Goal: Information Seeking & Learning: Learn about a topic

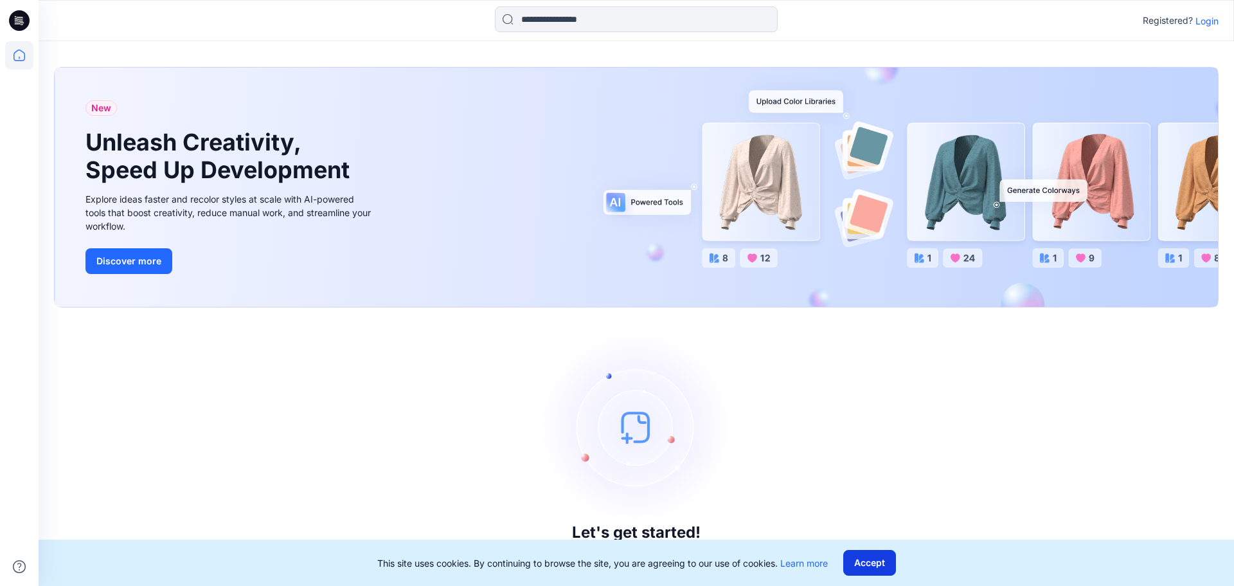
click at [863, 553] on button "Accept" at bounding box center [870, 563] width 53 height 26
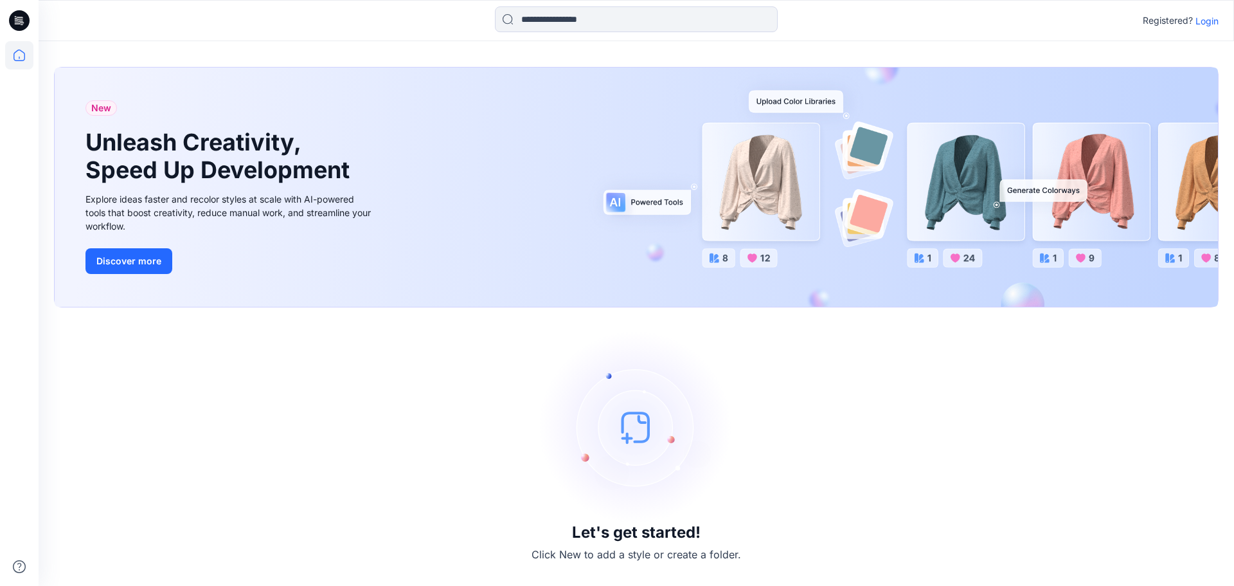
click at [1201, 26] on p "Login" at bounding box center [1207, 21] width 23 height 14
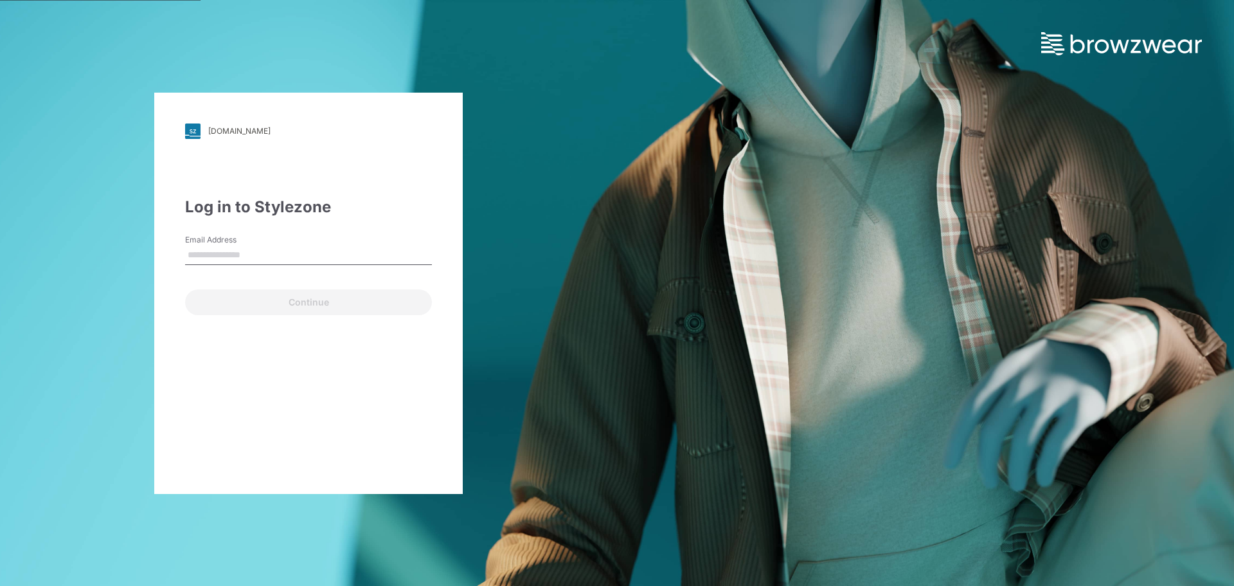
click at [295, 240] on div "Email Address" at bounding box center [308, 253] width 247 height 39
click at [293, 249] on input "Email Address" at bounding box center [308, 255] width 247 height 19
type input "**********"
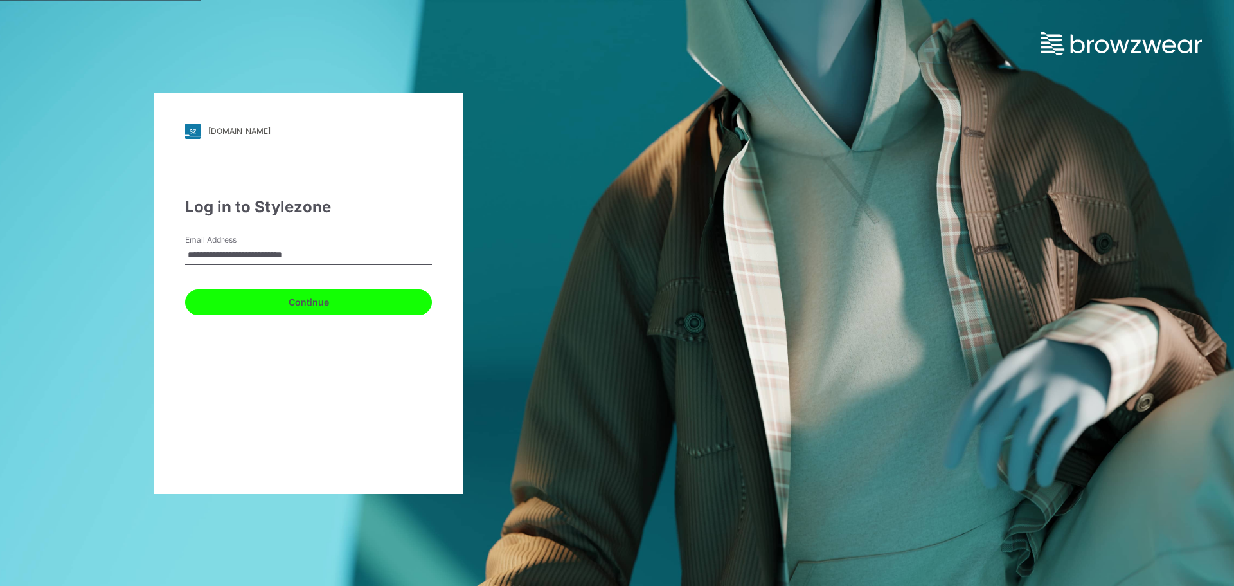
click at [290, 299] on button "Continue" at bounding box center [308, 302] width 247 height 26
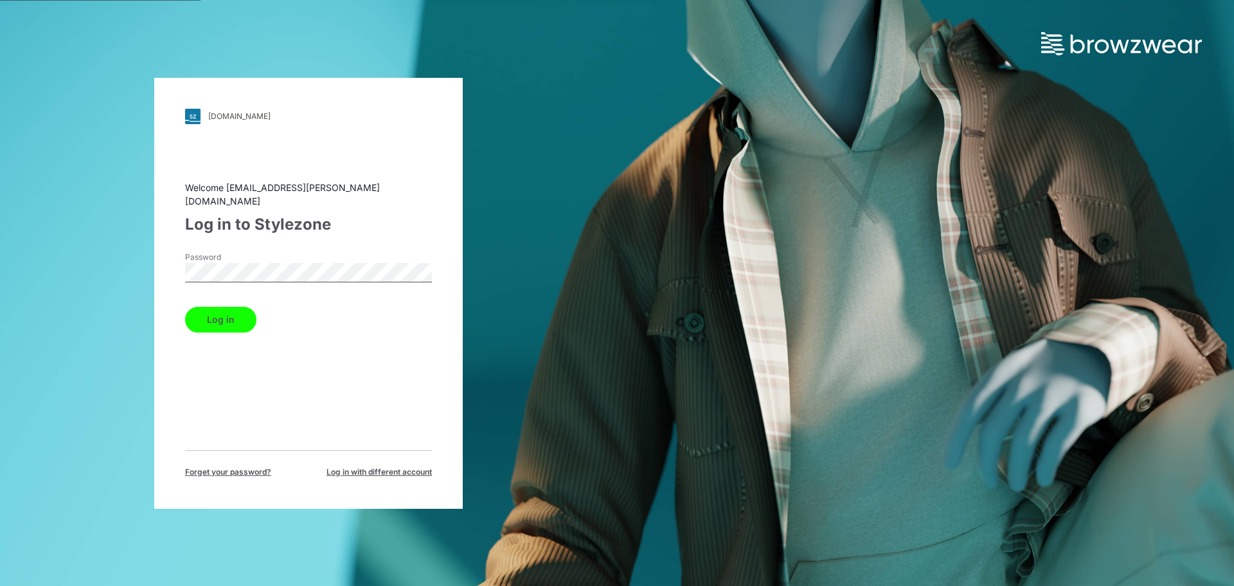
click at [231, 318] on button "Log in" at bounding box center [220, 320] width 71 height 26
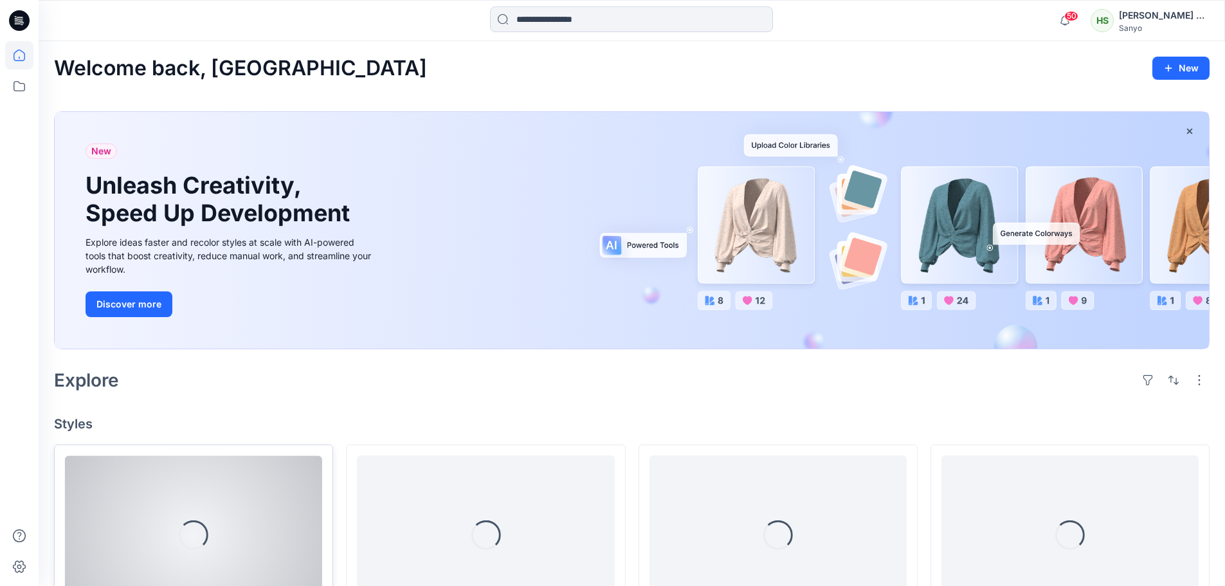
scroll to position [193, 0]
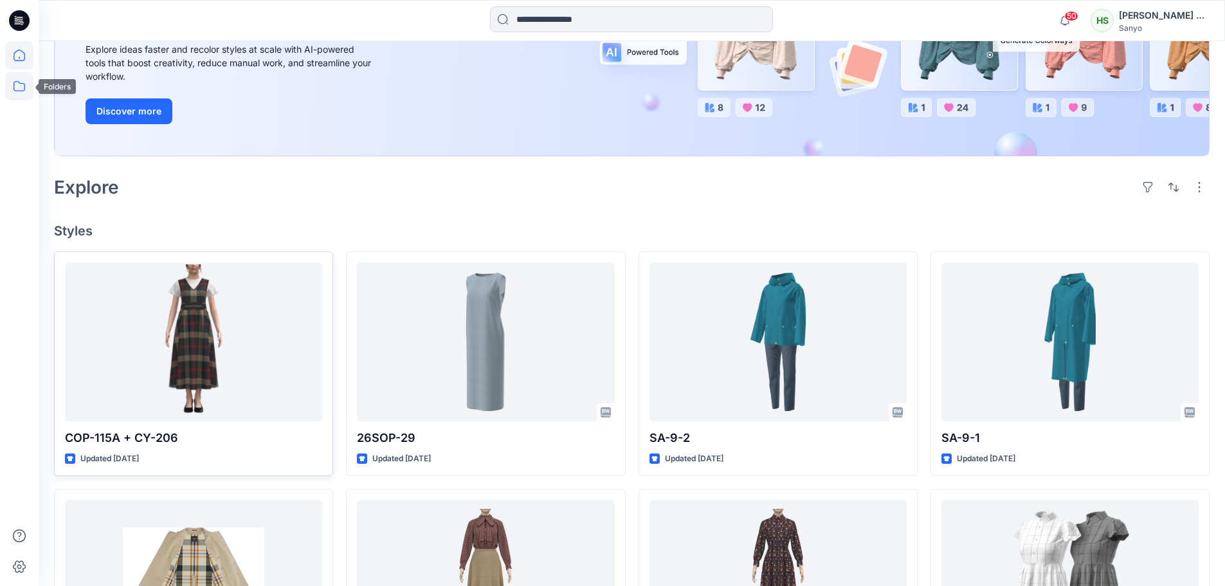
click at [21, 89] on icon at bounding box center [19, 86] width 28 height 28
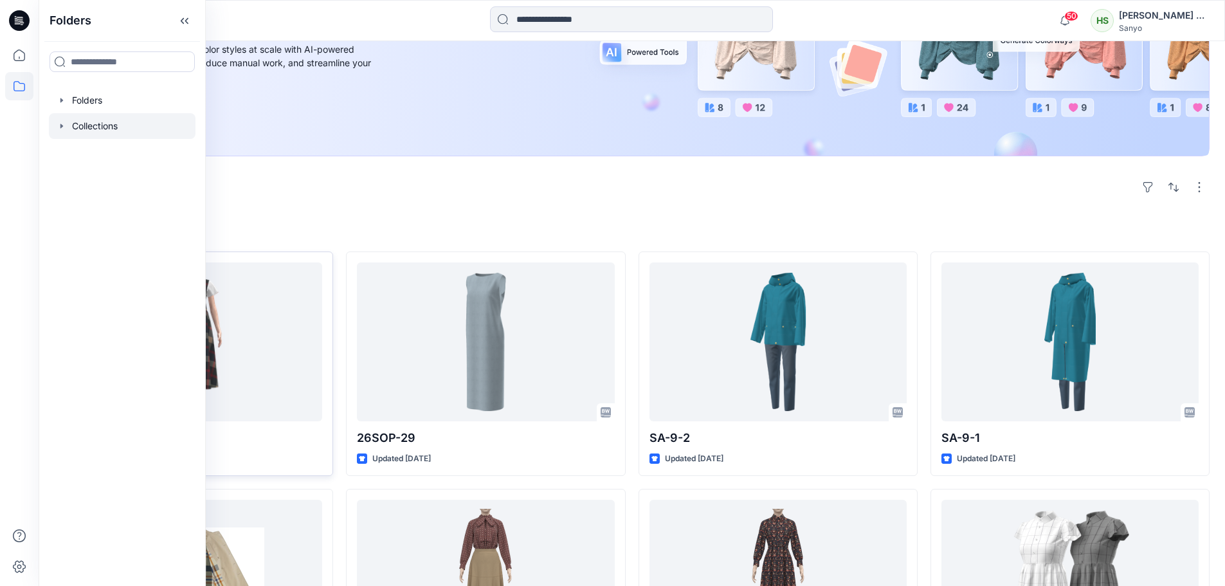
click at [142, 129] on div at bounding box center [122, 126] width 147 height 26
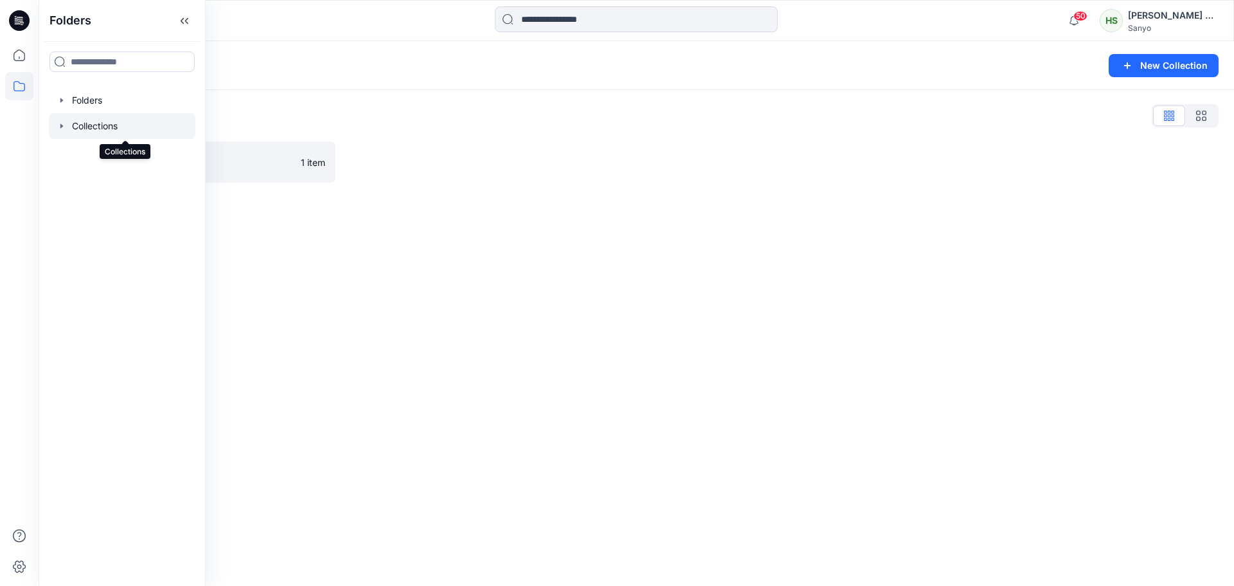
click at [137, 113] on div at bounding box center [122, 126] width 147 height 26
click at [127, 100] on div at bounding box center [122, 100] width 147 height 26
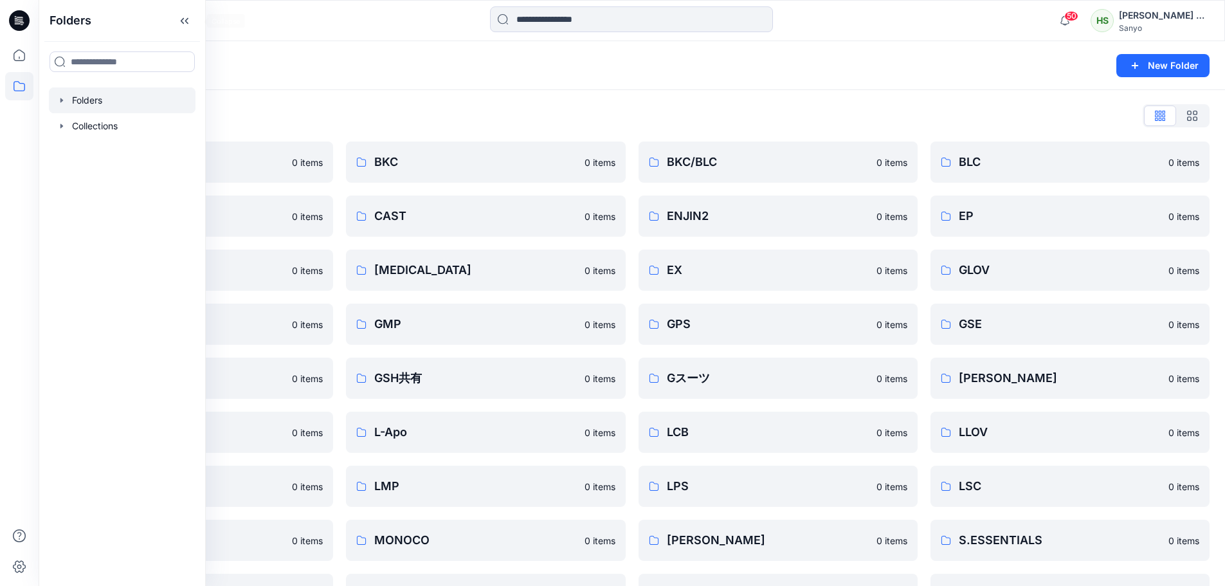
click at [190, 21] on icon at bounding box center [184, 20] width 21 height 21
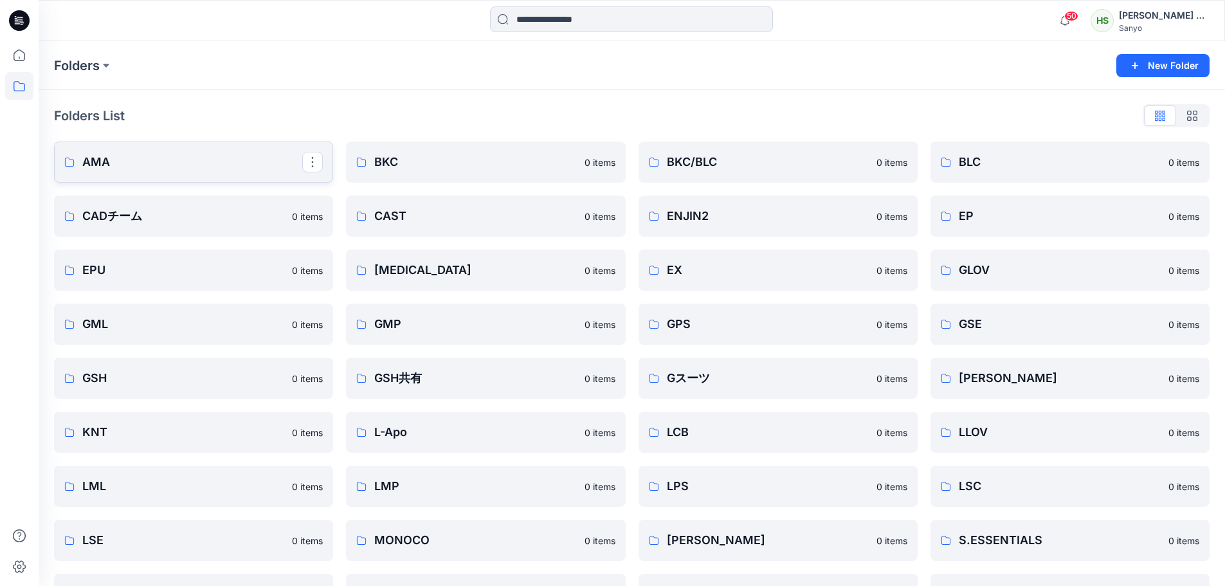
click at [175, 153] on p "AMA" at bounding box center [192, 162] width 220 height 18
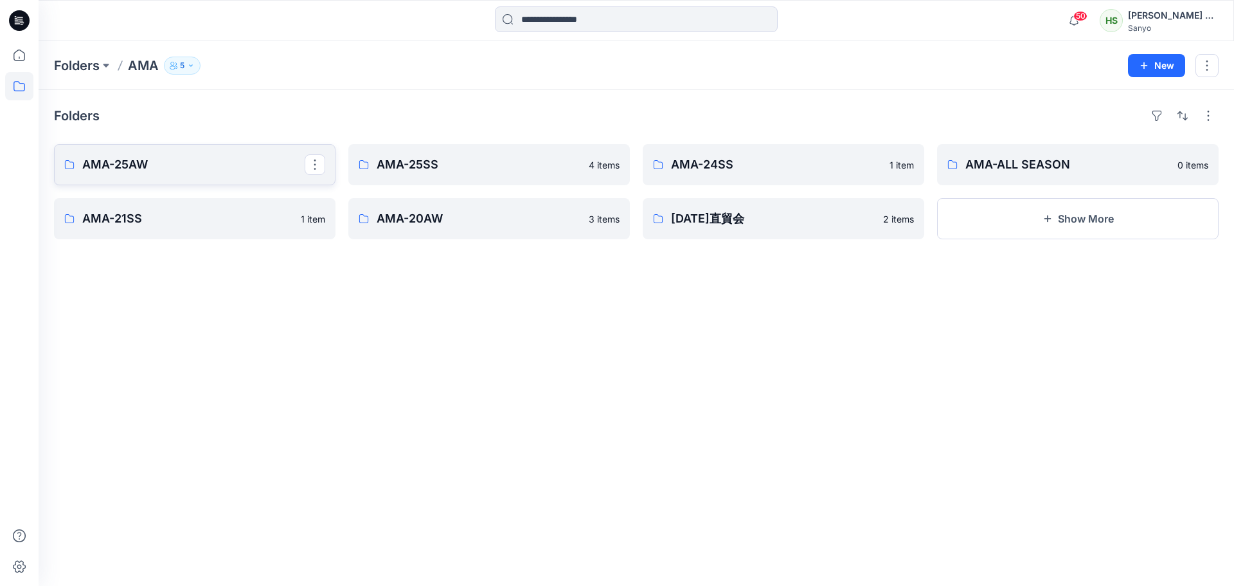
click at [176, 152] on link "AMA-25AW" at bounding box center [195, 164] width 282 height 41
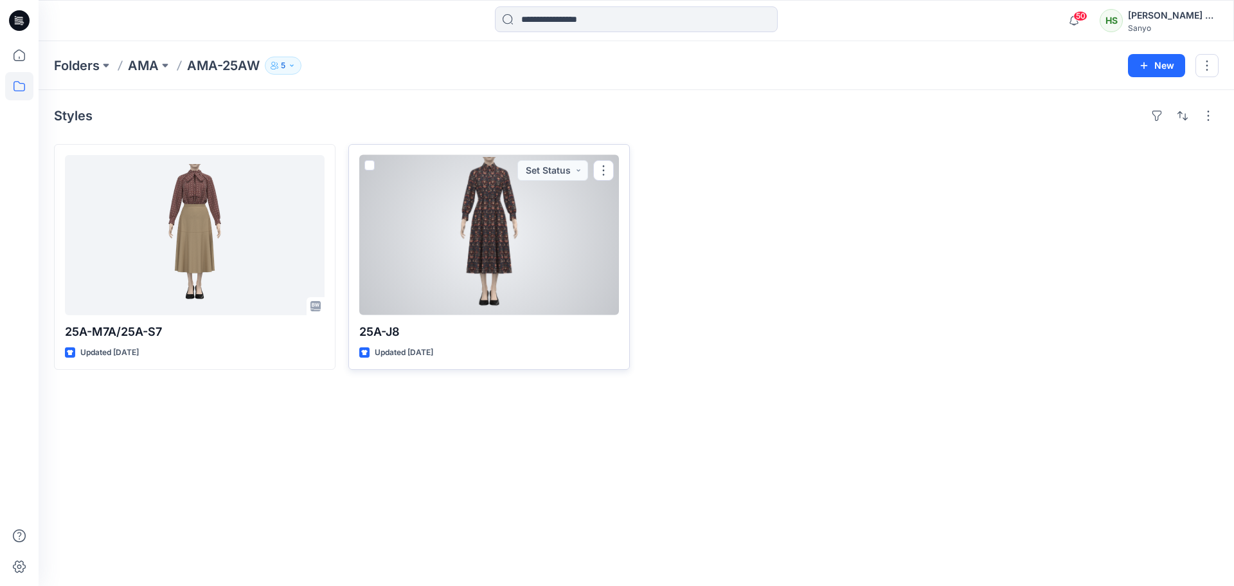
click at [528, 253] on div at bounding box center [489, 235] width 260 height 160
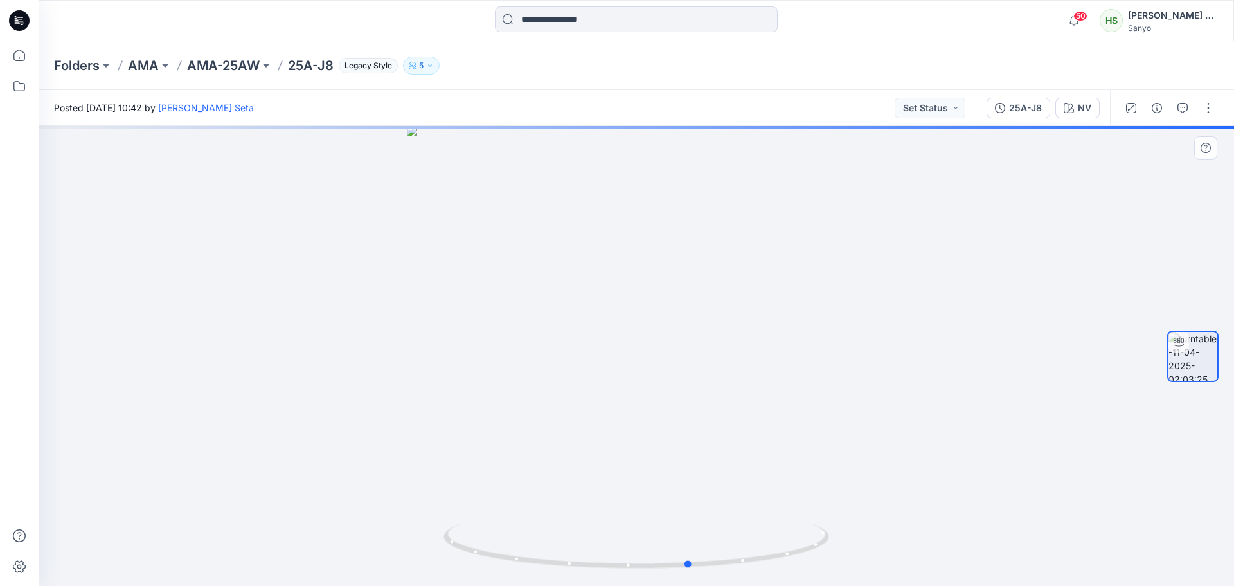
drag, startPoint x: 855, startPoint y: 336, endPoint x: 880, endPoint y: 346, distance: 27.1
click at [879, 336] on div at bounding box center [637, 356] width 1196 height 460
drag, startPoint x: 739, startPoint y: 556, endPoint x: 859, endPoint y: 556, distance: 119.6
click at [859, 556] on div at bounding box center [637, 356] width 1196 height 460
drag, startPoint x: 678, startPoint y: 518, endPoint x: 713, endPoint y: 53, distance: 465.5
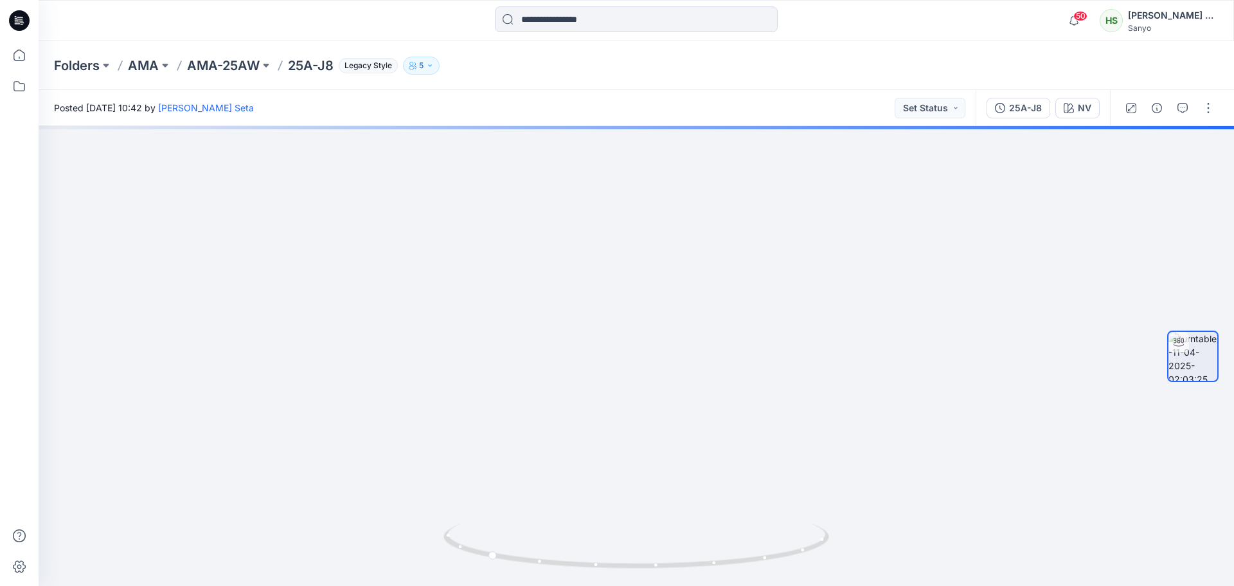
drag, startPoint x: 671, startPoint y: 388, endPoint x: 703, endPoint y: 43, distance: 346.7
drag, startPoint x: 668, startPoint y: 347, endPoint x: 732, endPoint y: 62, distance: 292.6
drag, startPoint x: 756, startPoint y: 544, endPoint x: 1218, endPoint y: 526, distance: 462.6
click at [1218, 526] on div at bounding box center [637, 356] width 1196 height 460
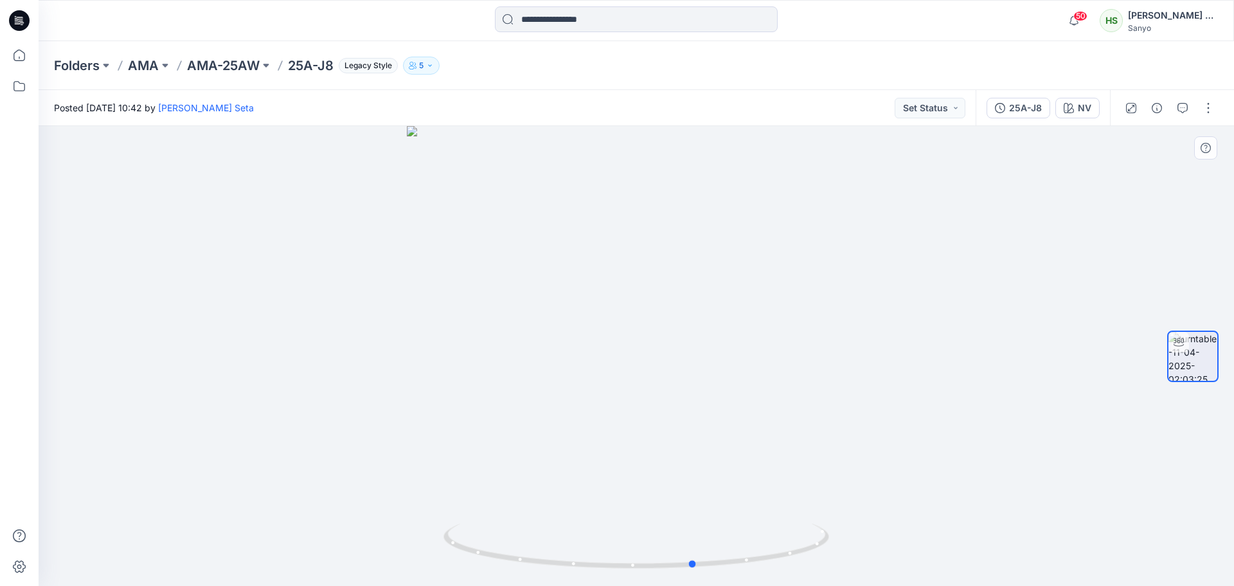
drag, startPoint x: 728, startPoint y: 527, endPoint x: 836, endPoint y: 527, distance: 108.7
click at [836, 527] on div at bounding box center [637, 356] width 1196 height 460
drag, startPoint x: 555, startPoint y: 413, endPoint x: 623, endPoint y: 474, distance: 91.1
click at [623, 474] on div at bounding box center [637, 356] width 1196 height 460
drag, startPoint x: 21, startPoint y: 51, endPoint x: 33, endPoint y: 56, distance: 13.3
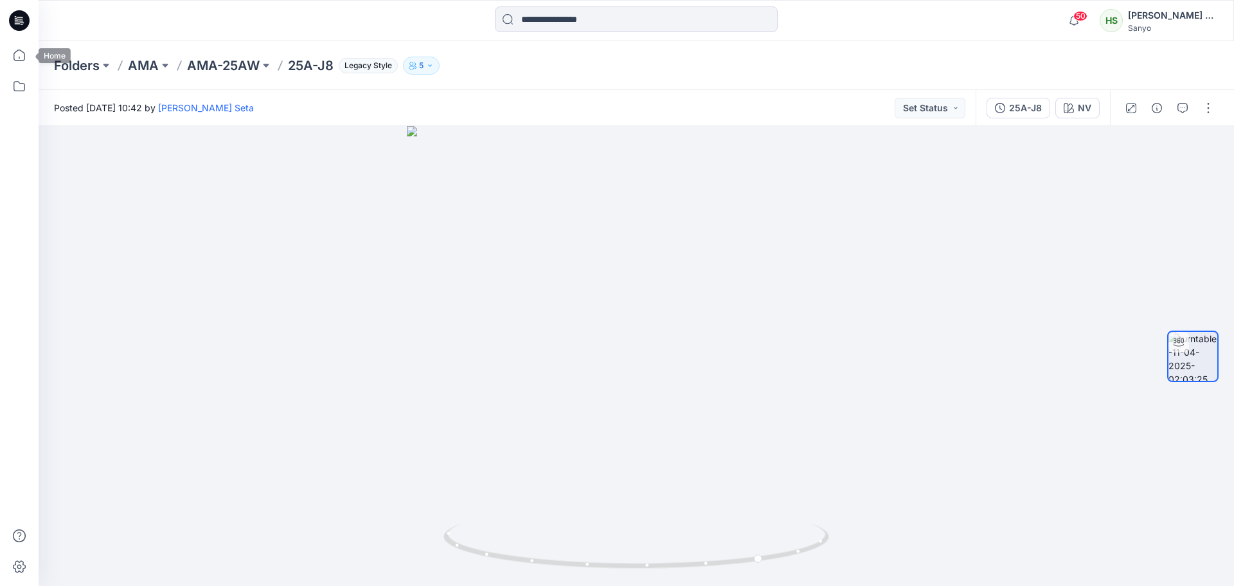
click at [21, 51] on icon at bounding box center [20, 56] width 12 height 12
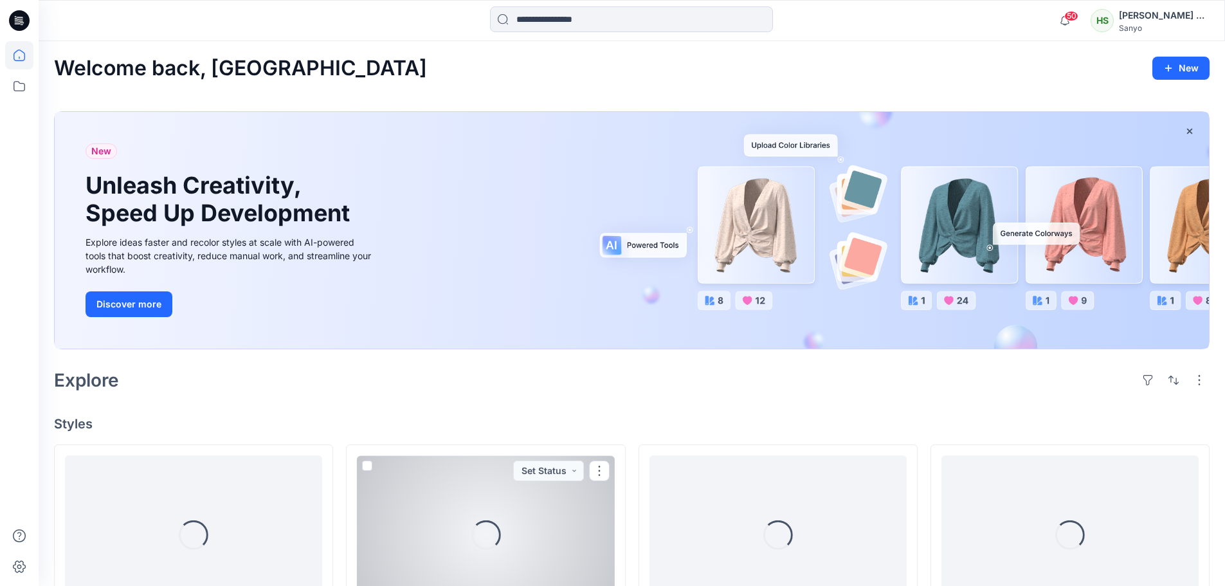
scroll to position [257, 0]
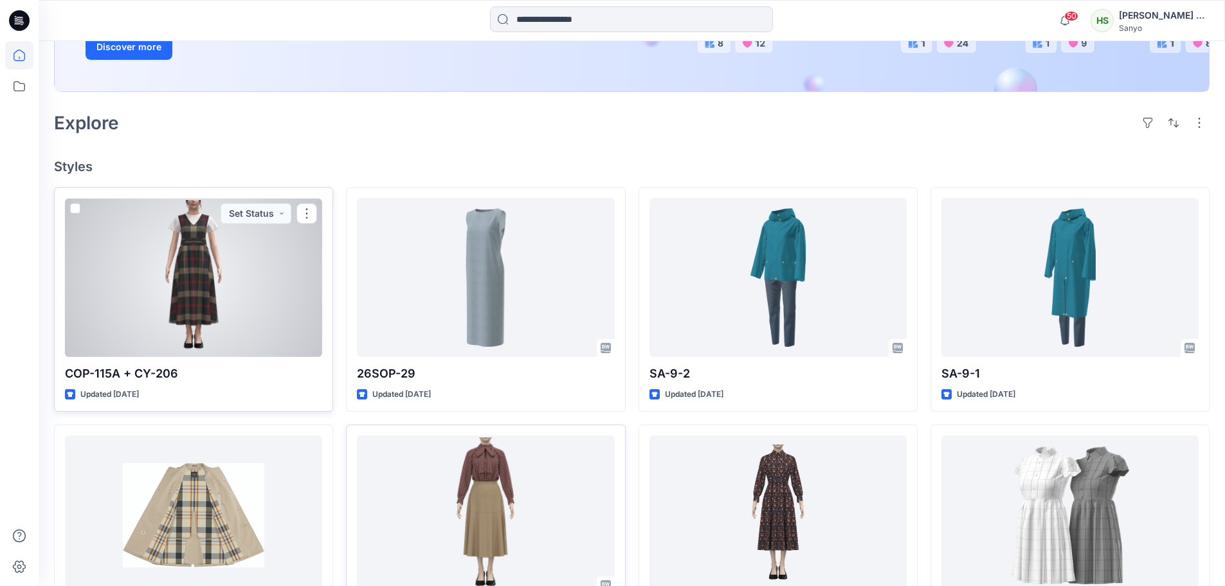
click at [172, 268] on div at bounding box center [193, 277] width 257 height 159
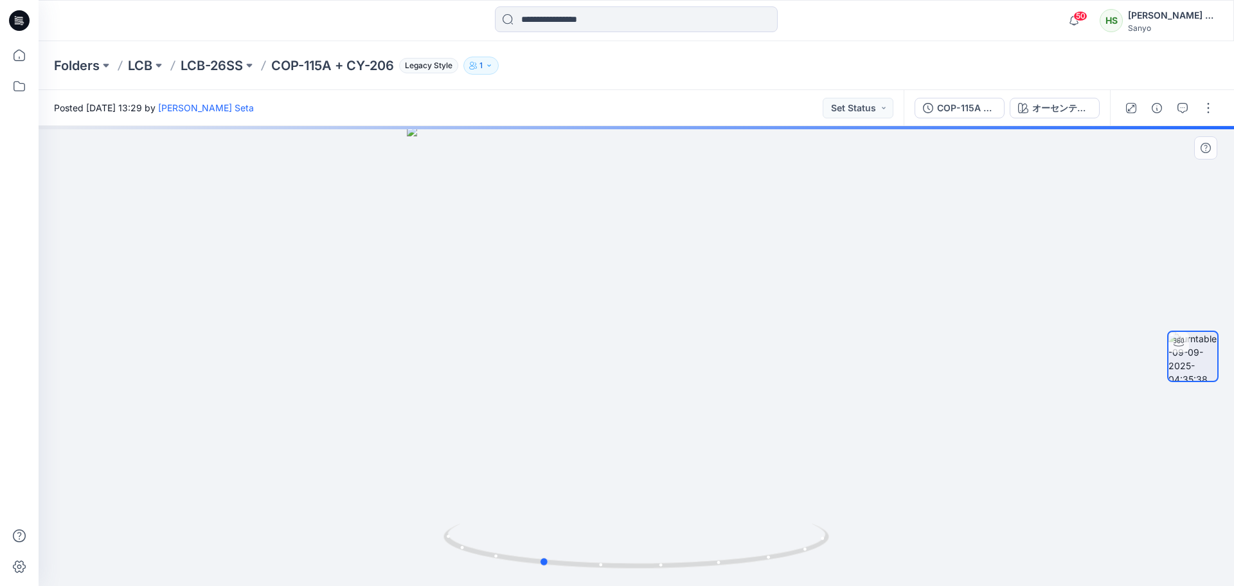
drag, startPoint x: 934, startPoint y: 455, endPoint x: 839, endPoint y: 494, distance: 103.2
click at [839, 494] on div at bounding box center [637, 356] width 1196 height 460
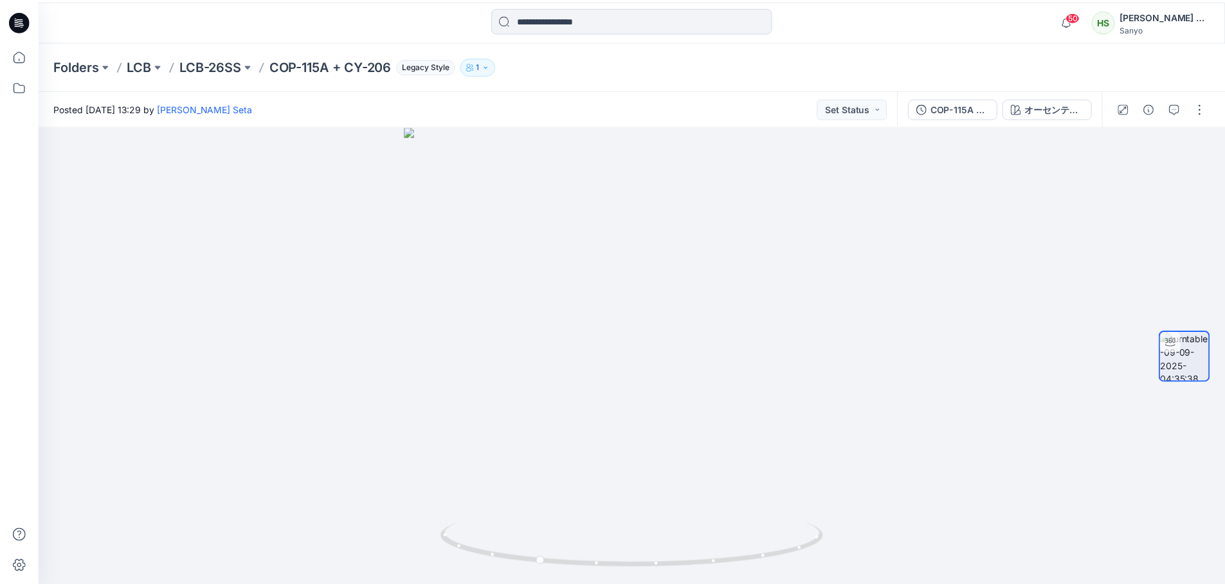
scroll to position [116, 0]
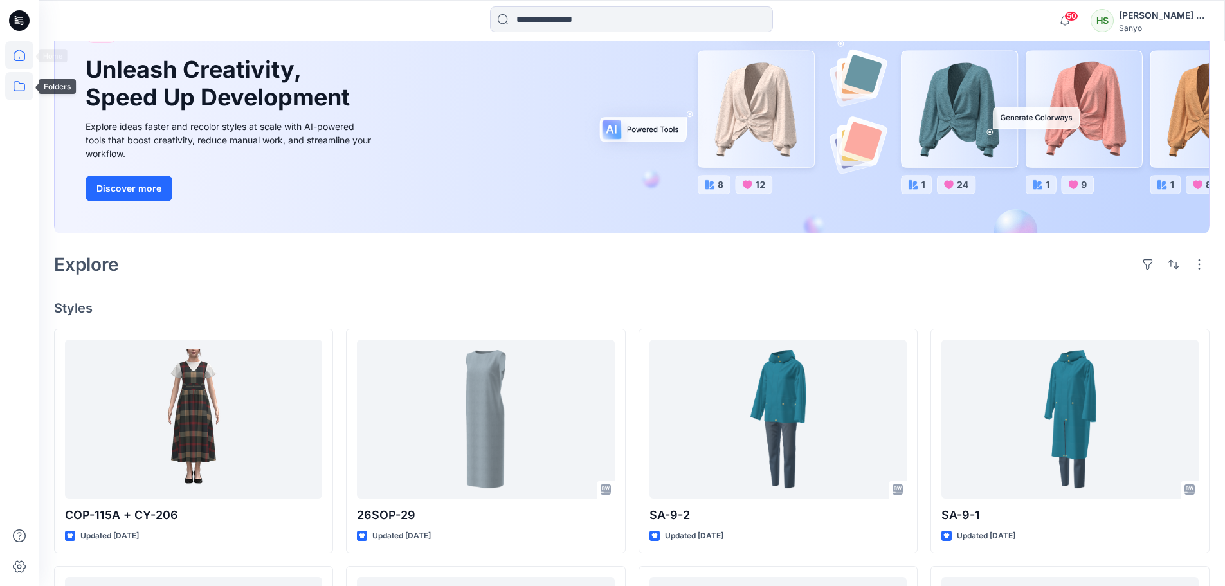
click at [16, 84] on icon at bounding box center [19, 86] width 28 height 28
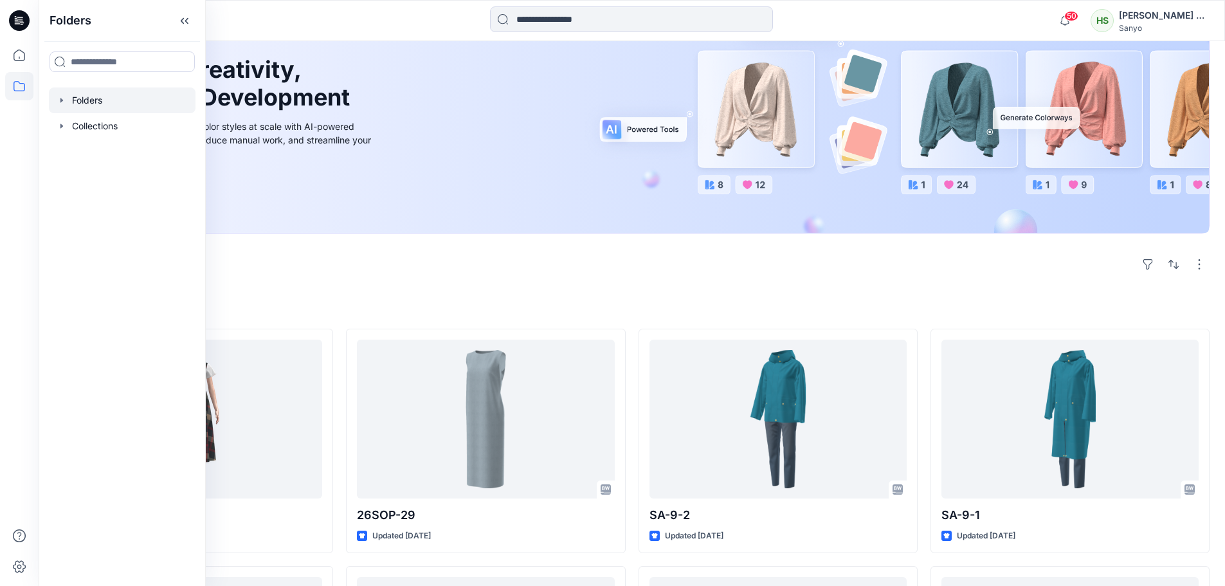
click at [119, 96] on div at bounding box center [122, 100] width 147 height 26
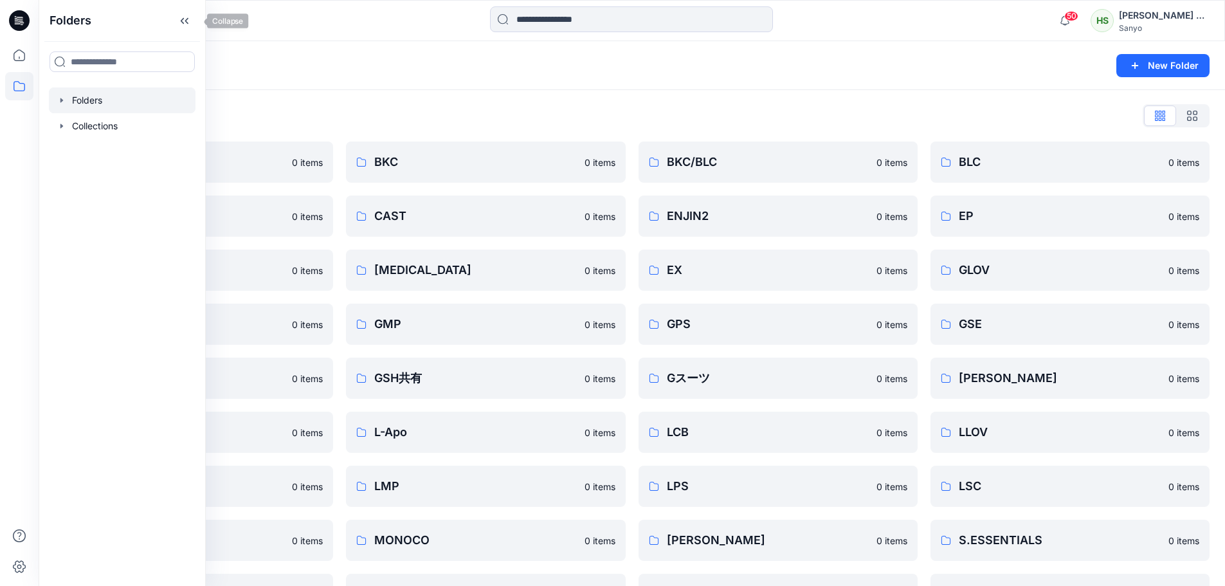
click at [191, 21] on icon at bounding box center [184, 20] width 21 height 21
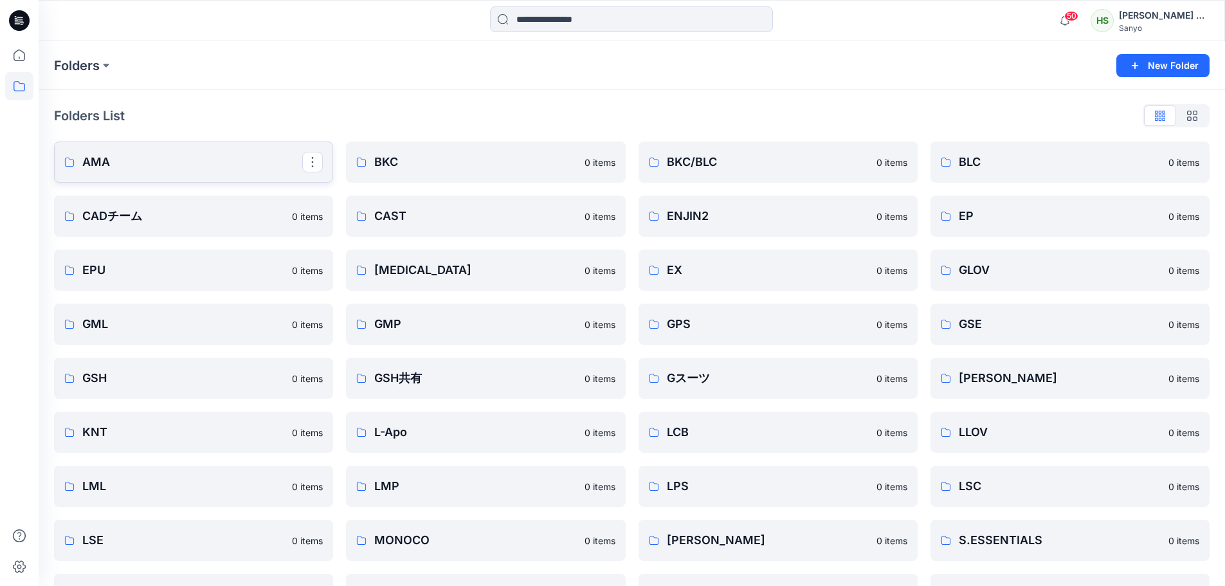
click at [204, 167] on p "AMA" at bounding box center [192, 162] width 220 height 18
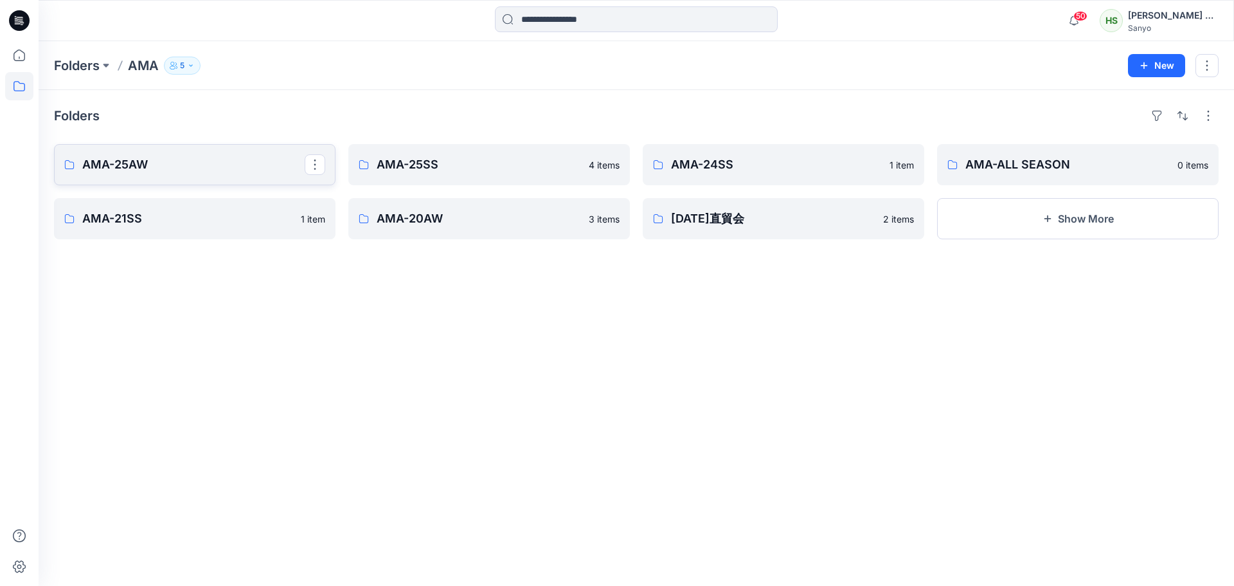
click at [209, 161] on p "AMA-25AW" at bounding box center [193, 165] width 222 height 18
click at [1043, 211] on button "Show More" at bounding box center [1078, 218] width 282 height 41
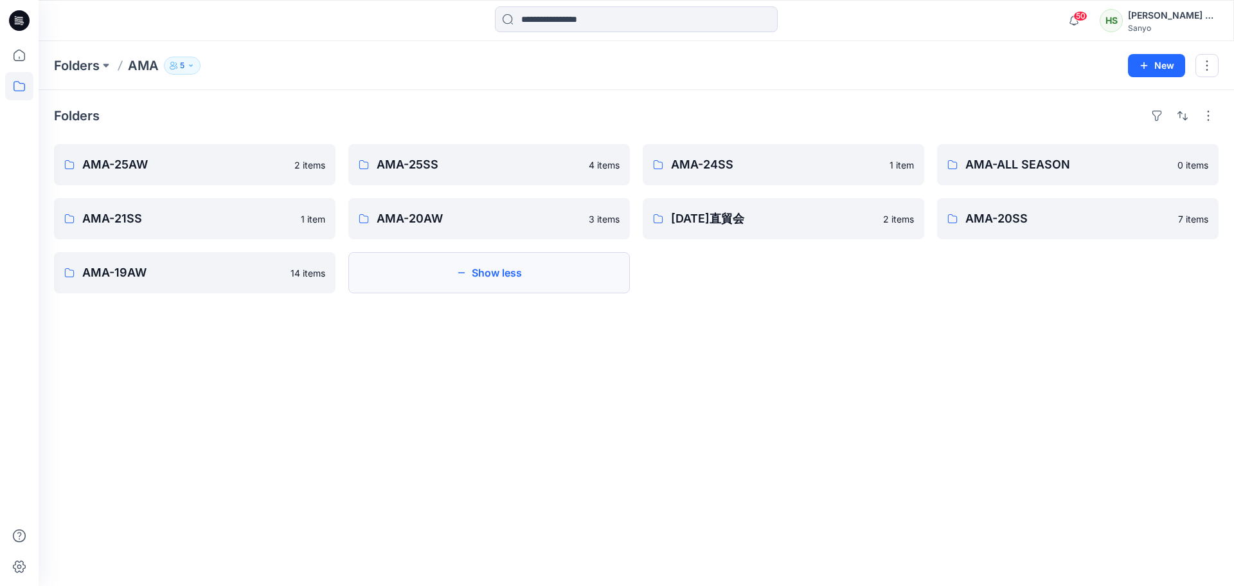
click at [518, 283] on button "Show less" at bounding box center [489, 272] width 282 height 41
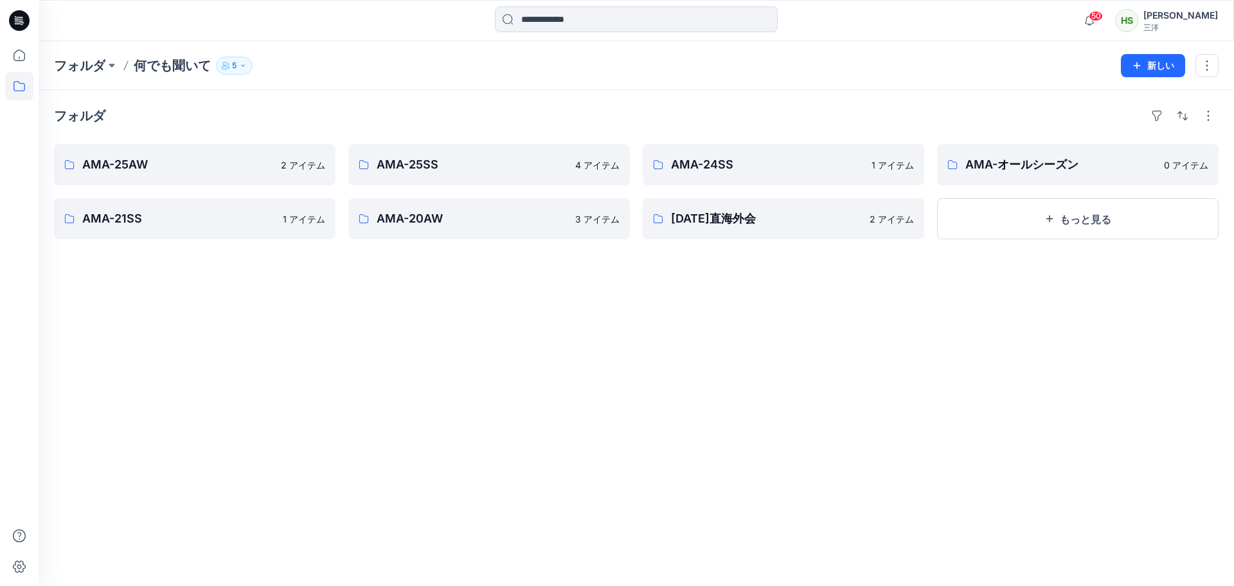
click at [859, 48] on div "フォルダ 何でも聞いて 5 新しい" at bounding box center [637, 65] width 1196 height 49
click at [1026, 219] on button "もっと見る" at bounding box center [1078, 218] width 282 height 41
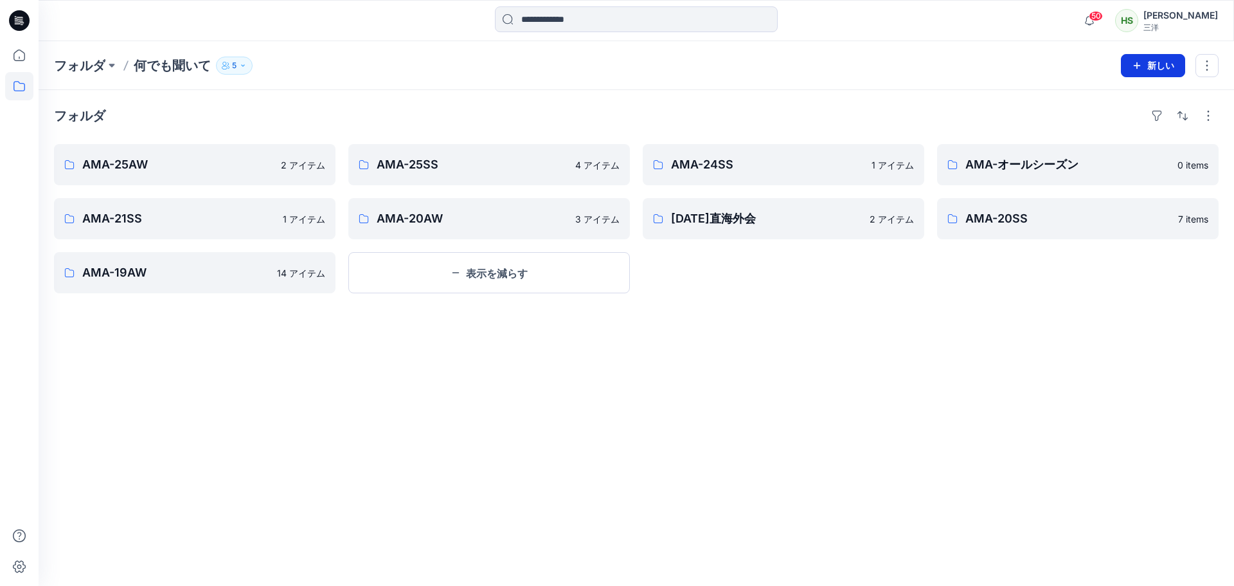
click at [1134, 65] on icon "button" at bounding box center [1137, 65] width 7 height 7
click at [1103, 122] on font "新しいフォルダ" at bounding box center [1127, 122] width 63 height 11
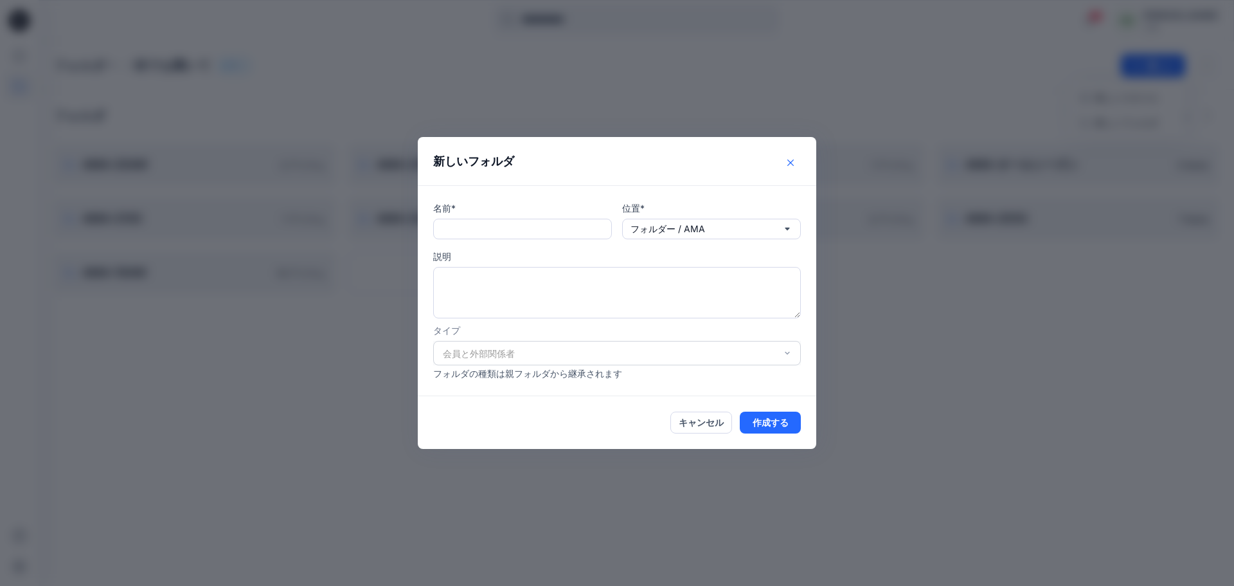
click at [796, 157] on button "近い" at bounding box center [791, 162] width 21 height 21
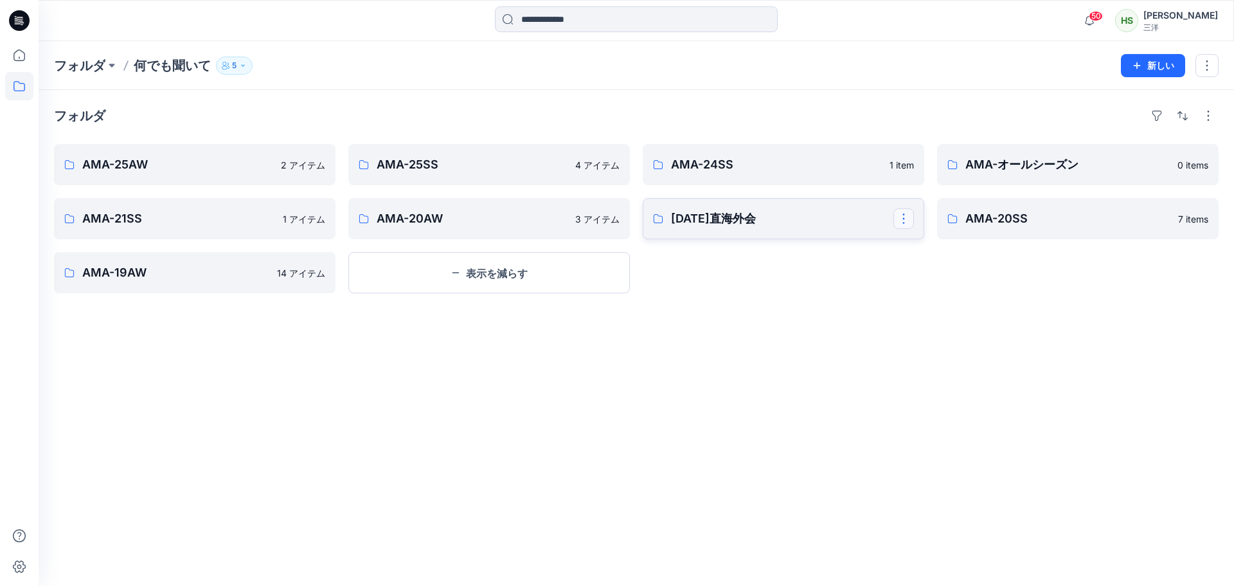
click at [910, 218] on button "button" at bounding box center [904, 218] width 21 height 21
click at [934, 254] on p "Edit" at bounding box center [927, 249] width 16 height 14
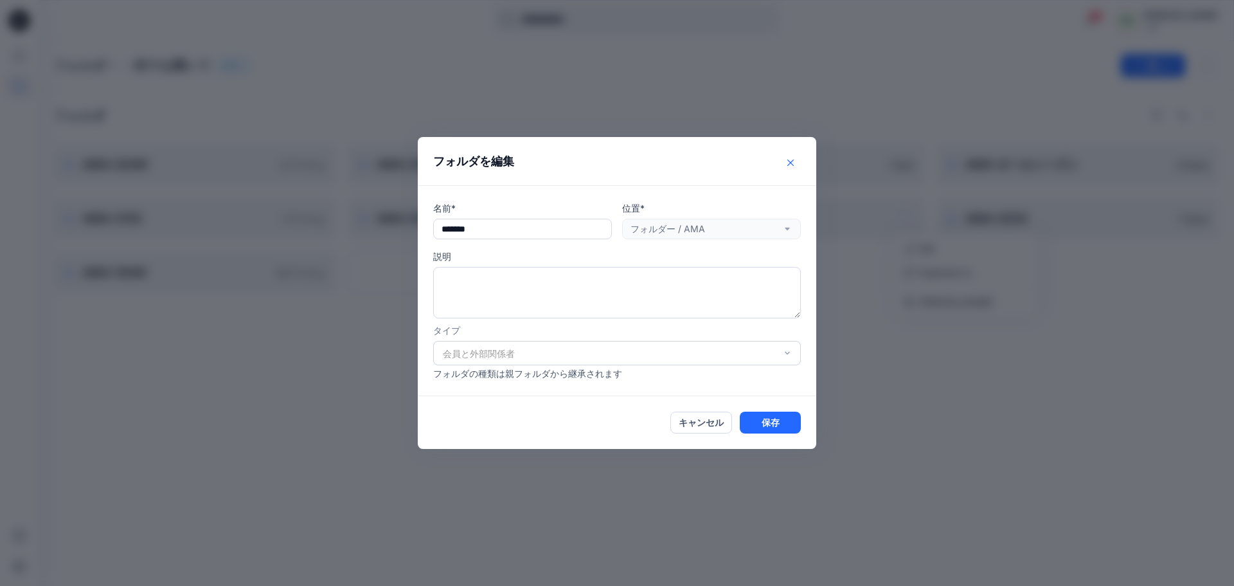
click at [797, 159] on button "近い" at bounding box center [791, 162] width 21 height 21
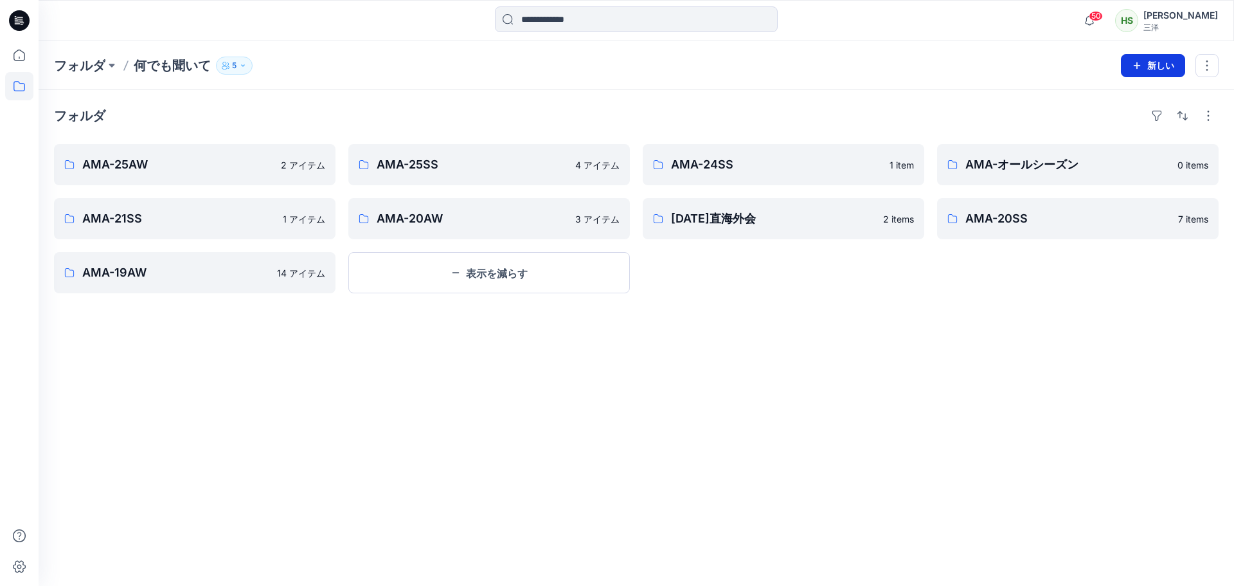
click at [1152, 66] on button "新しい" at bounding box center [1153, 65] width 64 height 23
click at [1097, 122] on font "新しいフォルダ" at bounding box center [1127, 122] width 63 height 11
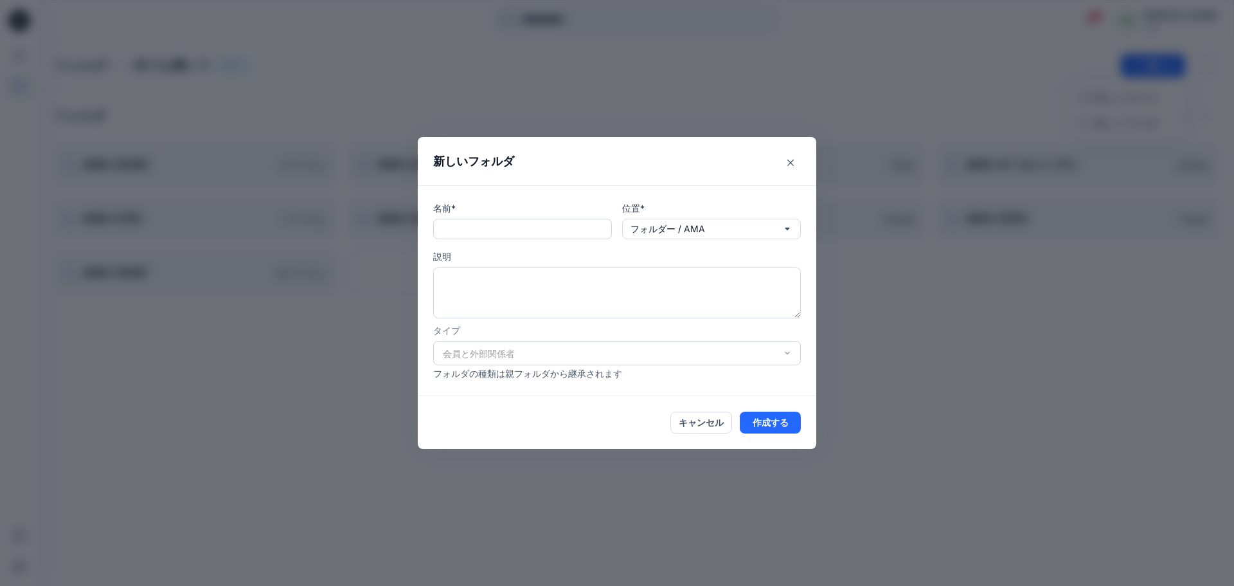
click at [480, 226] on input "text" at bounding box center [522, 229] width 179 height 21
type input "********"
click at [776, 420] on font "作成する" at bounding box center [771, 422] width 36 height 11
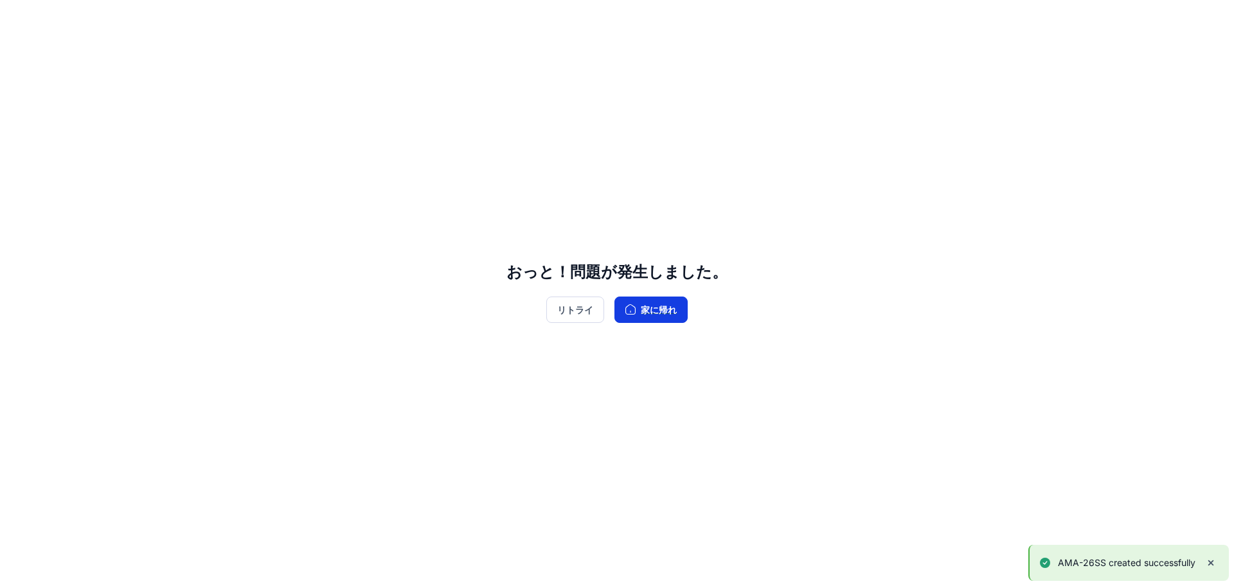
click at [658, 316] on font "家に帰れ" at bounding box center [659, 309] width 36 height 15
click at [662, 311] on font "家に帰れ" at bounding box center [659, 309] width 36 height 11
click at [634, 310] on icon "button" at bounding box center [631, 309] width 10 height 10
click at [581, 320] on button "リトライ" at bounding box center [575, 309] width 58 height 26
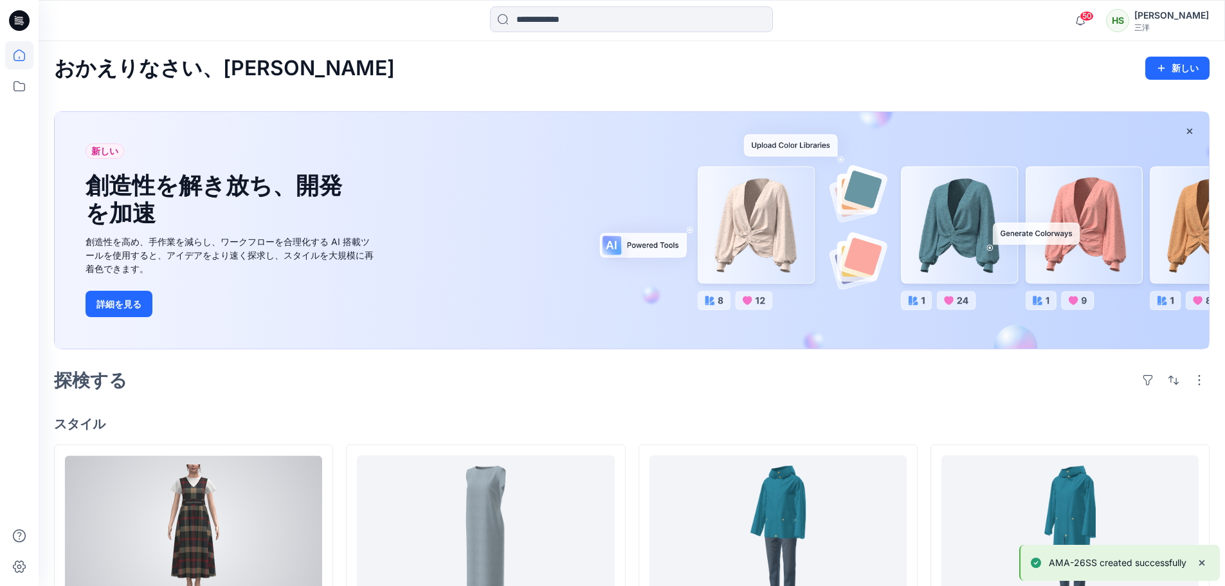
scroll to position [193, 0]
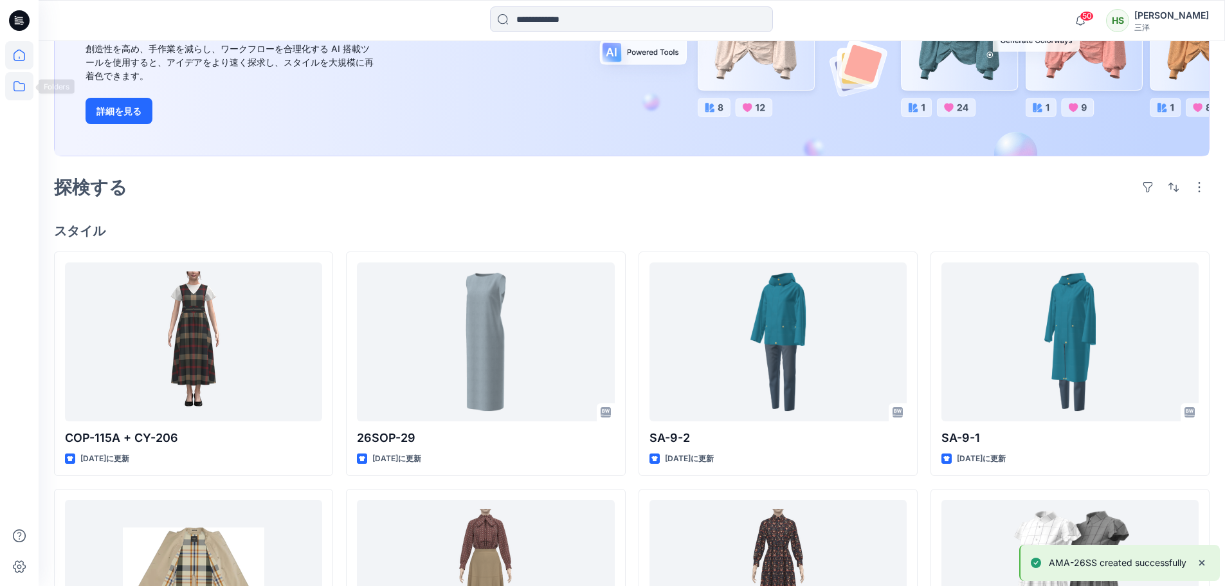
click at [19, 89] on icon at bounding box center [19, 86] width 28 height 28
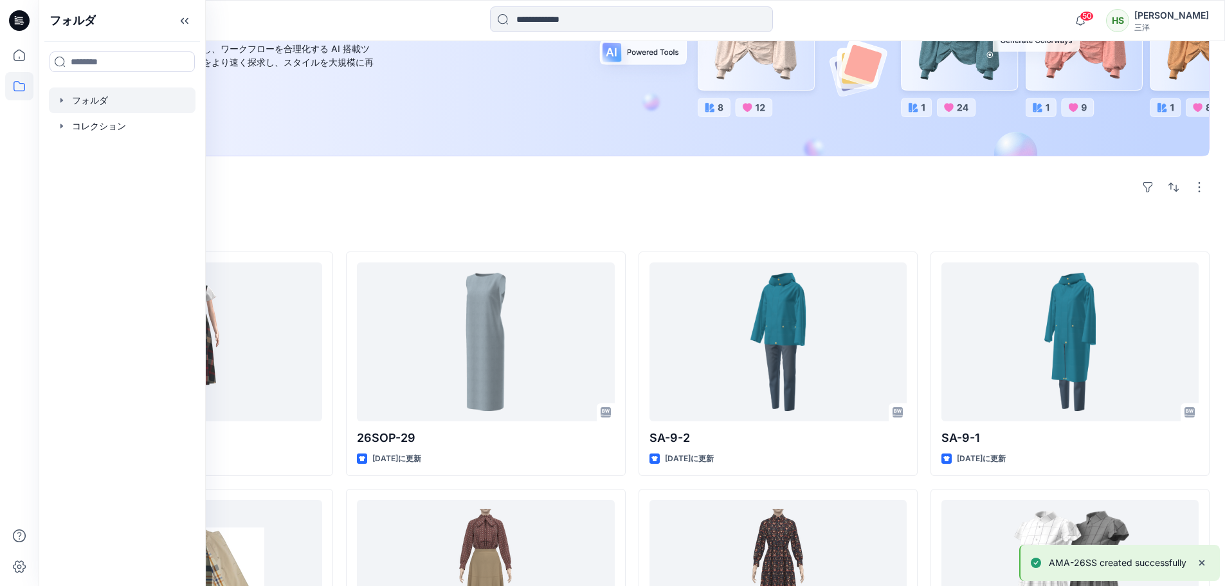
click at [88, 107] on div at bounding box center [122, 100] width 147 height 26
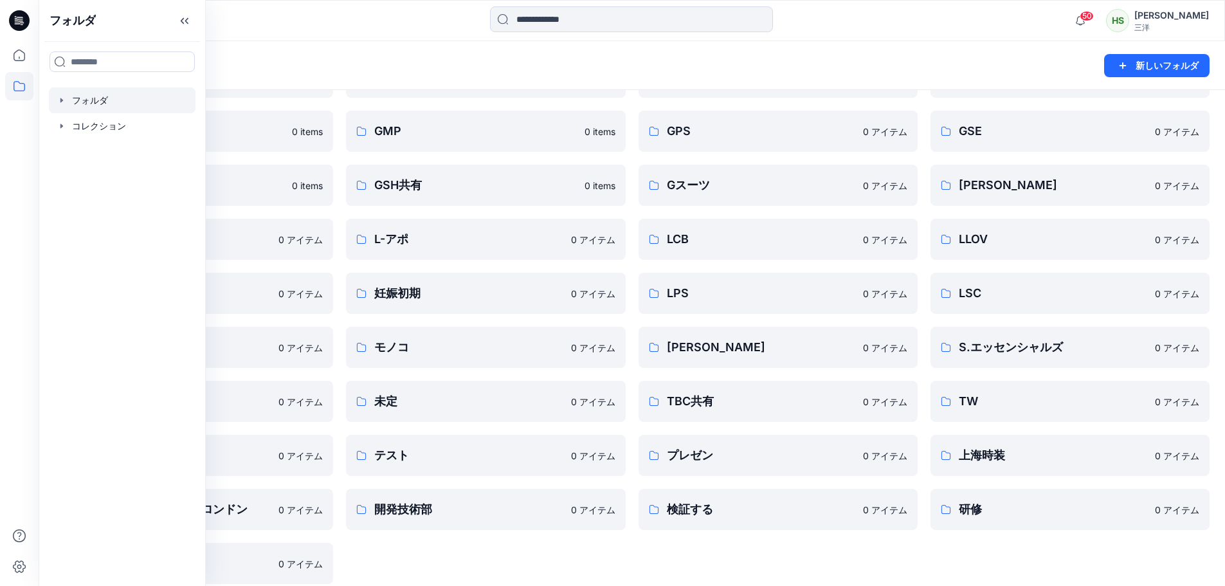
click at [318, 76] on div "フォルダ 新しいフォルダ" at bounding box center [632, 65] width 1186 height 49
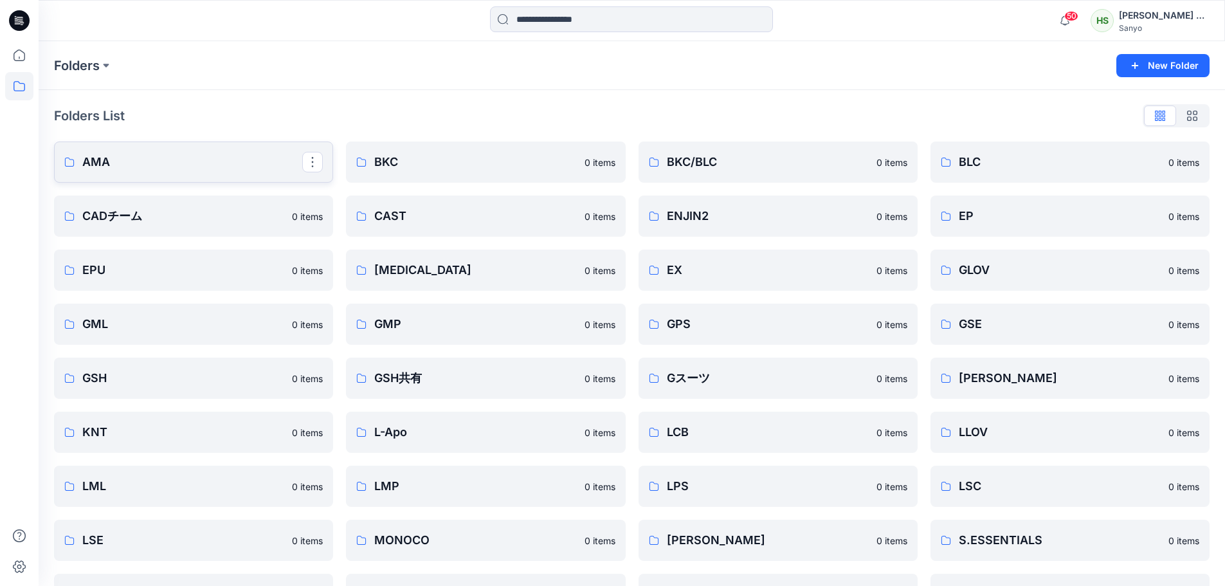
click at [199, 157] on p "AMA" at bounding box center [192, 162] width 220 height 18
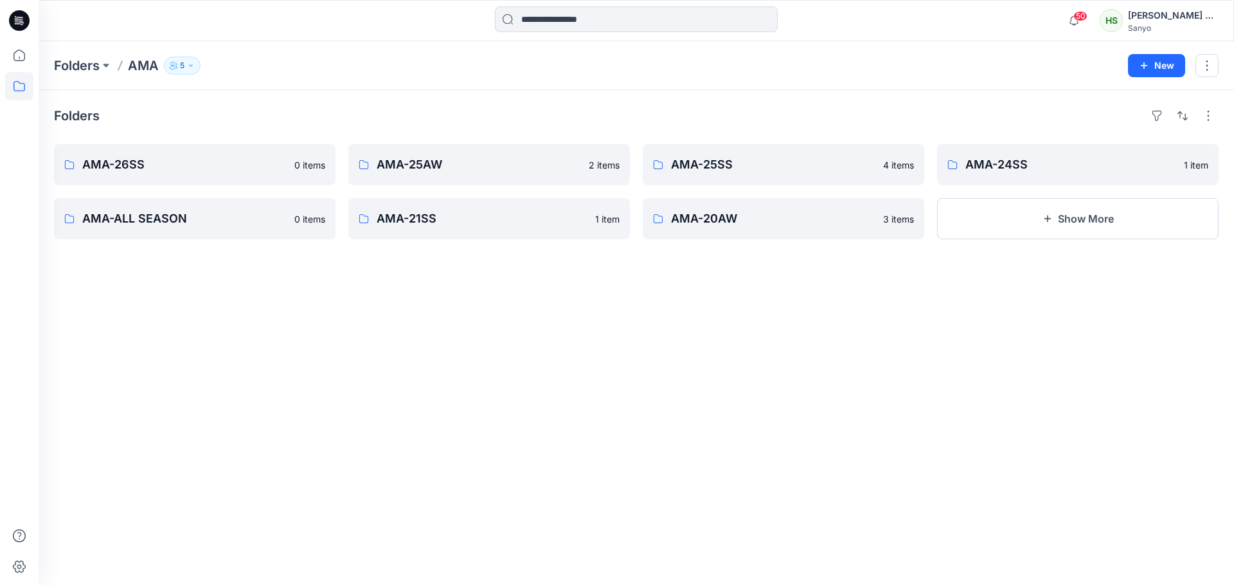
click at [625, 357] on div "Folders AMA-26SS 0 items AMA-ALL SEASON 0 items AMA-25AW 2 items AMA-21SS 1 ite…" at bounding box center [637, 338] width 1196 height 496
click at [985, 225] on button "Show More" at bounding box center [1078, 218] width 282 height 41
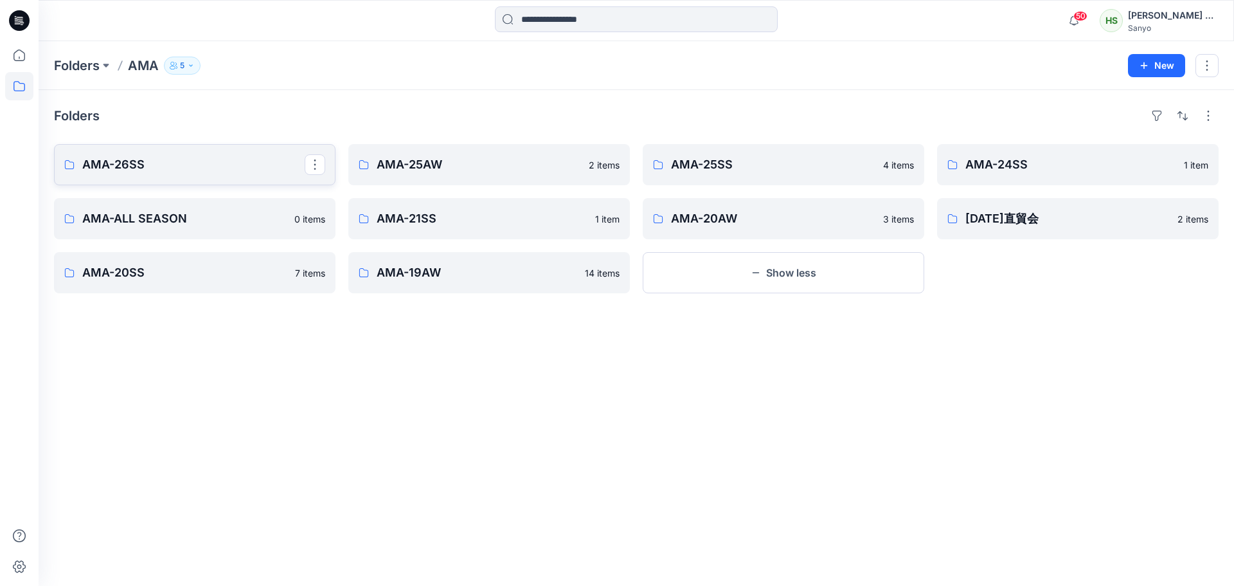
click at [203, 169] on p "AMA-26SS" at bounding box center [193, 165] width 222 height 18
drag, startPoint x: 591, startPoint y: 106, endPoint x: 231, endPoint y: 177, distance: 366.9
click at [591, 106] on div "Folders" at bounding box center [636, 115] width 1165 height 21
click at [673, 113] on div "Folders" at bounding box center [636, 115] width 1165 height 21
click at [318, 164] on button "button" at bounding box center [315, 164] width 21 height 21
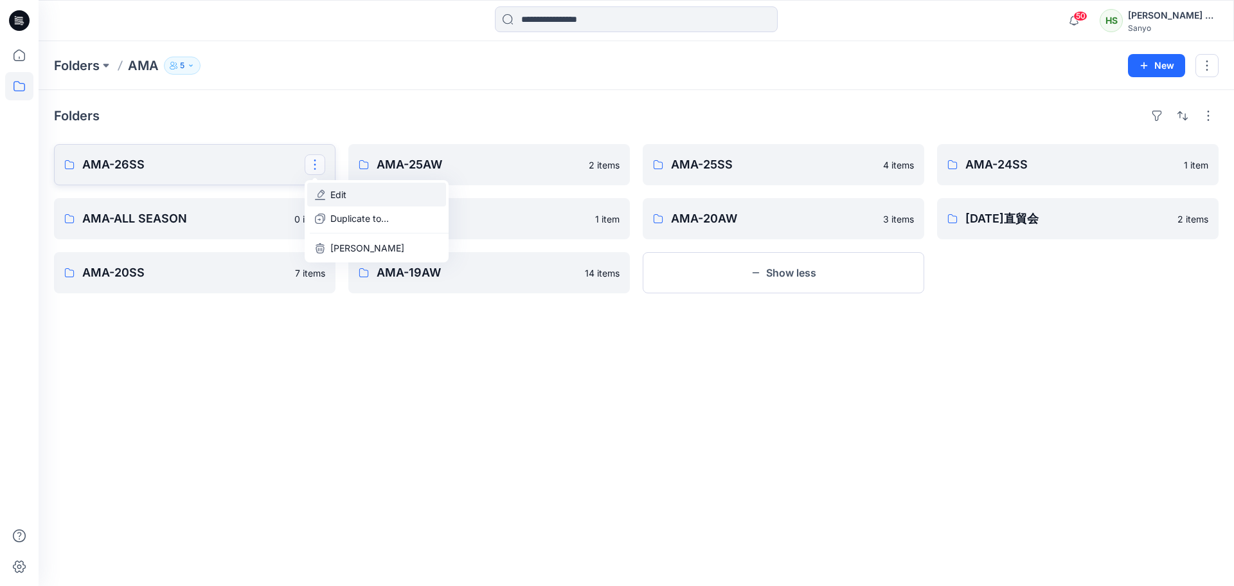
click at [355, 192] on button "Edit" at bounding box center [376, 195] width 139 height 24
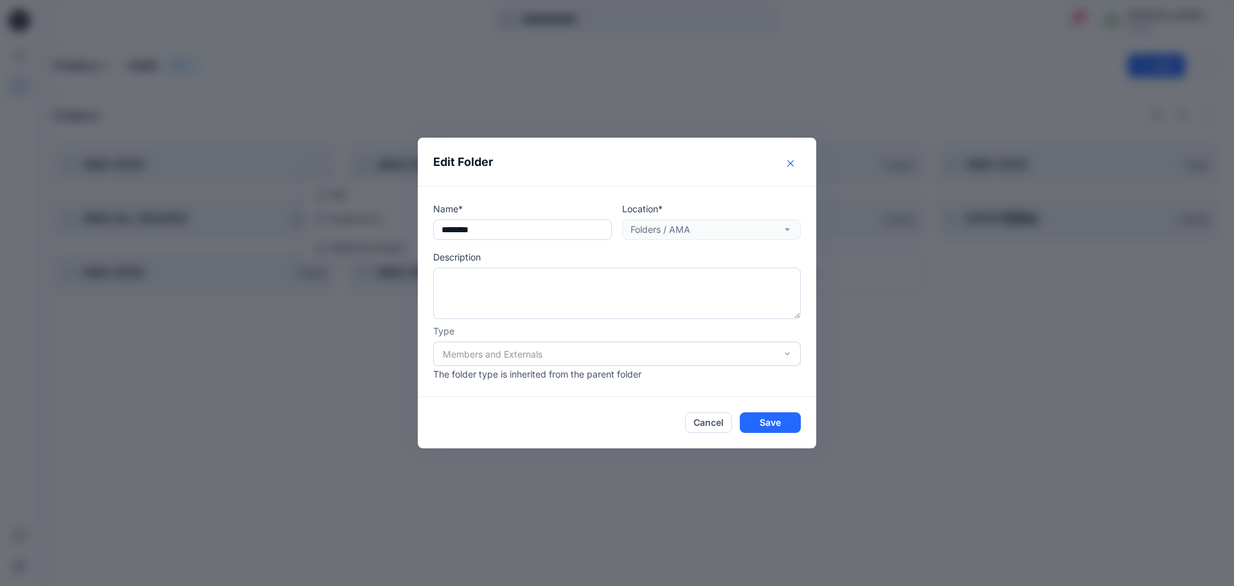
click at [791, 167] on button "Close" at bounding box center [791, 163] width 21 height 21
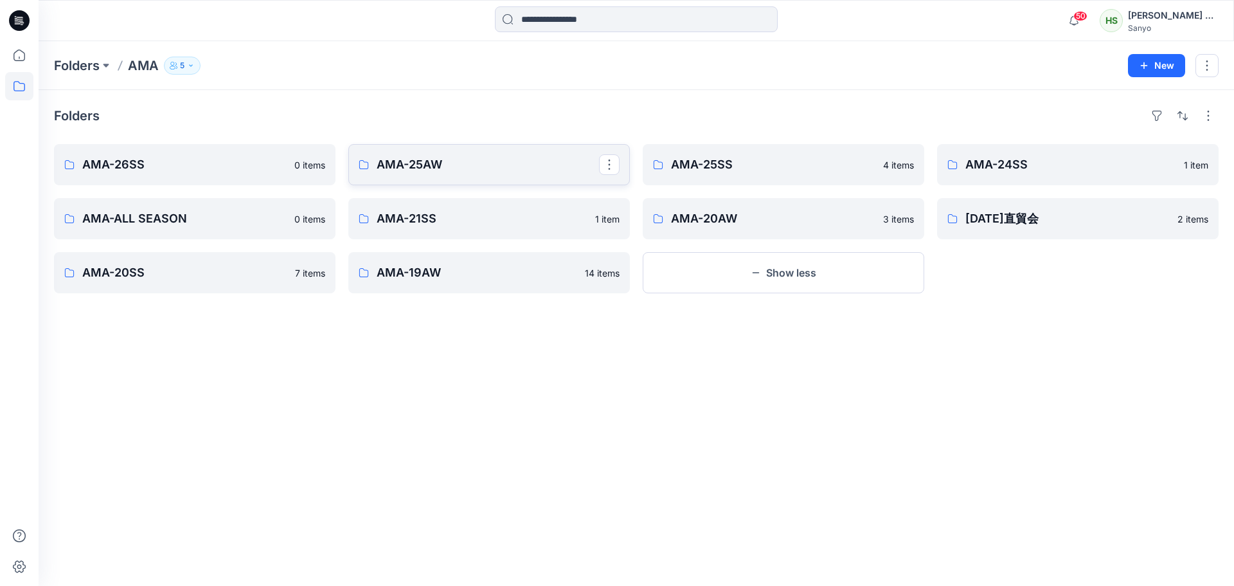
drag, startPoint x: 608, startPoint y: 168, endPoint x: 612, endPoint y: 178, distance: 10.6
click at [608, 168] on button "button" at bounding box center [609, 164] width 21 height 21
click at [648, 192] on button "Edit" at bounding box center [671, 195] width 139 height 24
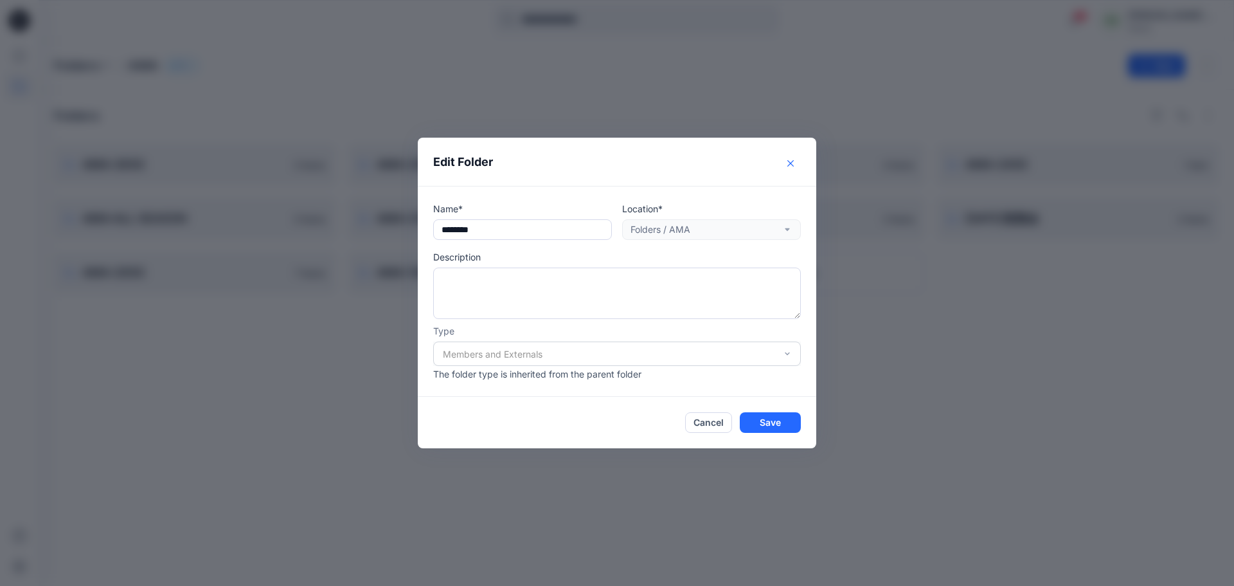
click at [793, 155] on button "Close" at bounding box center [791, 163] width 21 height 21
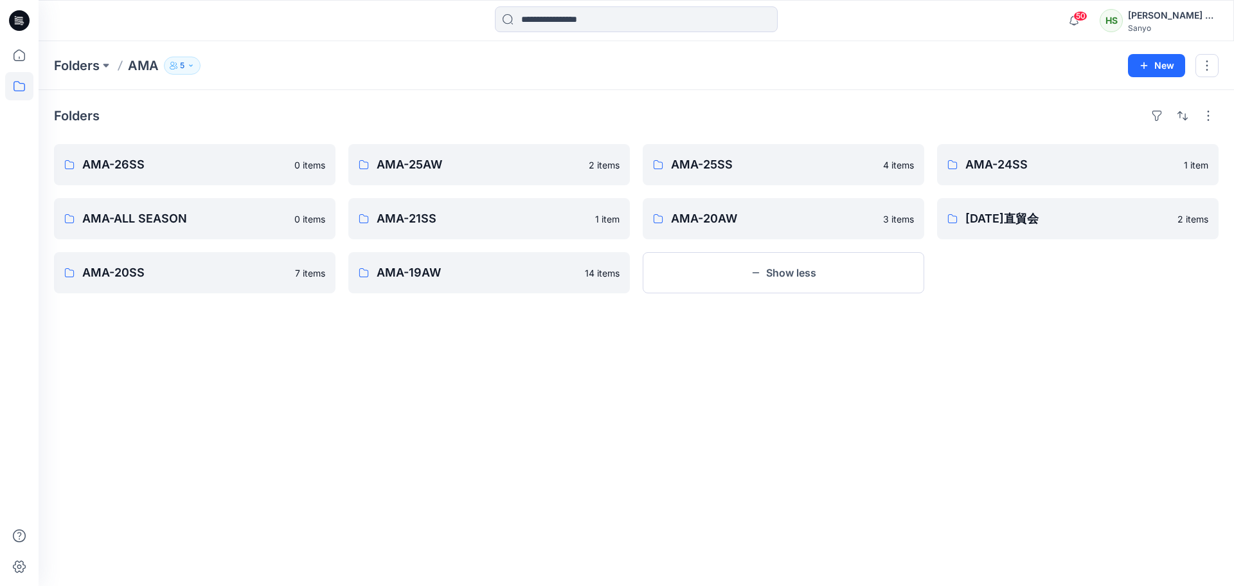
click at [757, 115] on div "Folders" at bounding box center [636, 115] width 1165 height 21
click at [419, 172] on p "AMA-25AW" at bounding box center [488, 165] width 222 height 18
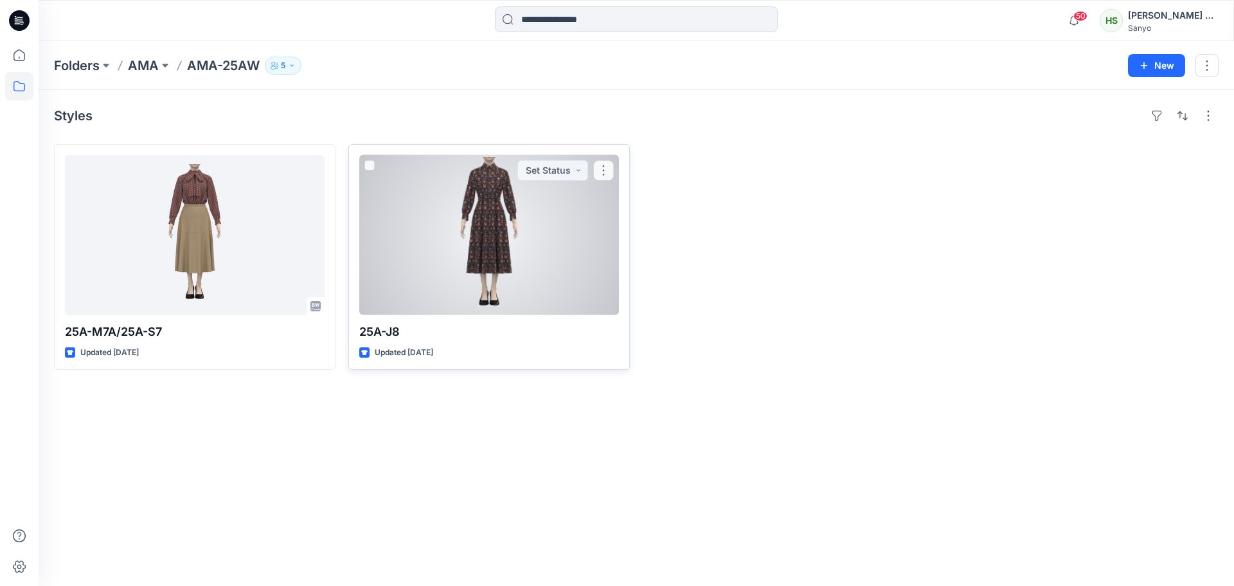
click at [546, 217] on div at bounding box center [489, 235] width 260 height 160
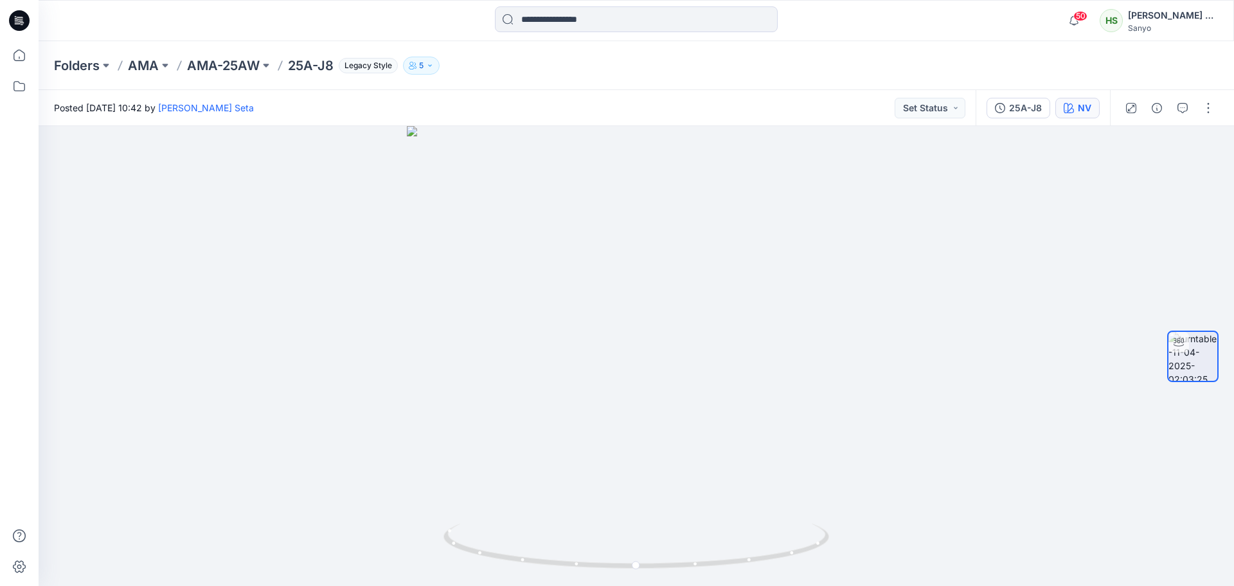
click at [1076, 108] on button "NV" at bounding box center [1078, 108] width 44 height 21
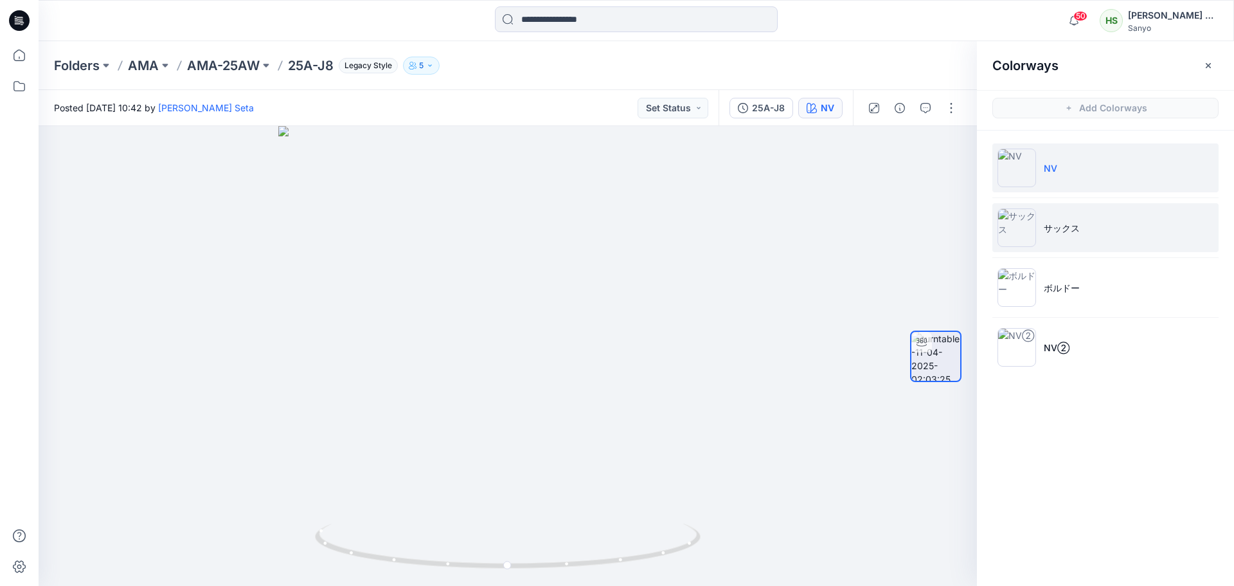
click at [1077, 235] on li "サックス" at bounding box center [1106, 227] width 226 height 49
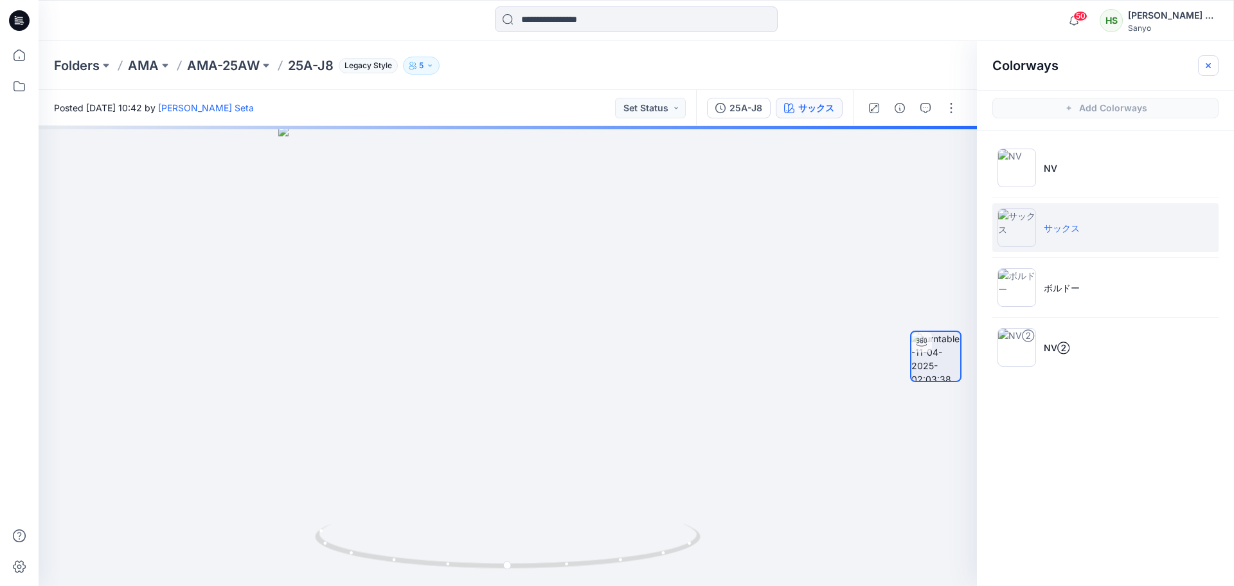
click at [1207, 69] on icon "button" at bounding box center [1209, 65] width 10 height 10
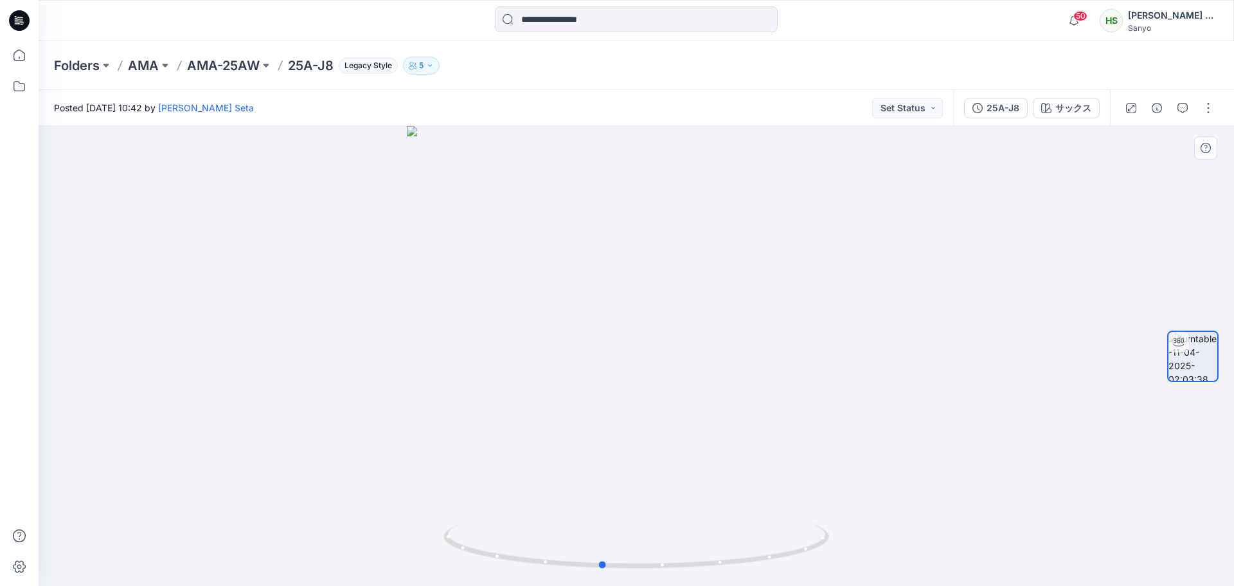
drag, startPoint x: 776, startPoint y: 343, endPoint x: 778, endPoint y: 356, distance: 13.0
click at [778, 356] on div at bounding box center [637, 356] width 1196 height 460
click at [717, 327] on div at bounding box center [637, 356] width 1196 height 460
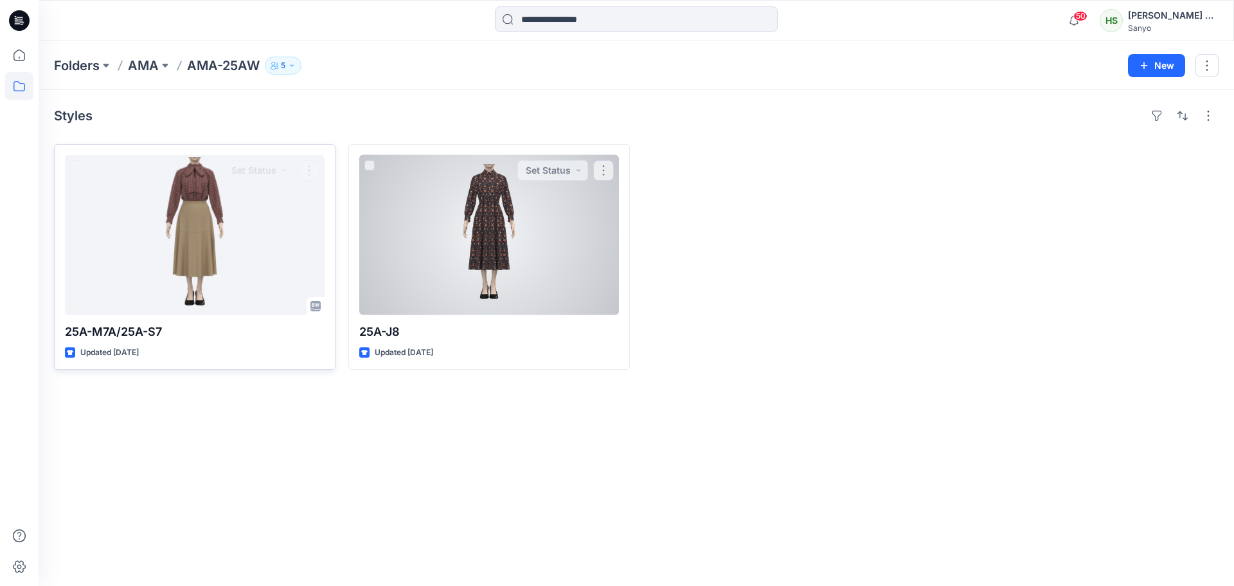
click at [244, 214] on div at bounding box center [195, 235] width 260 height 160
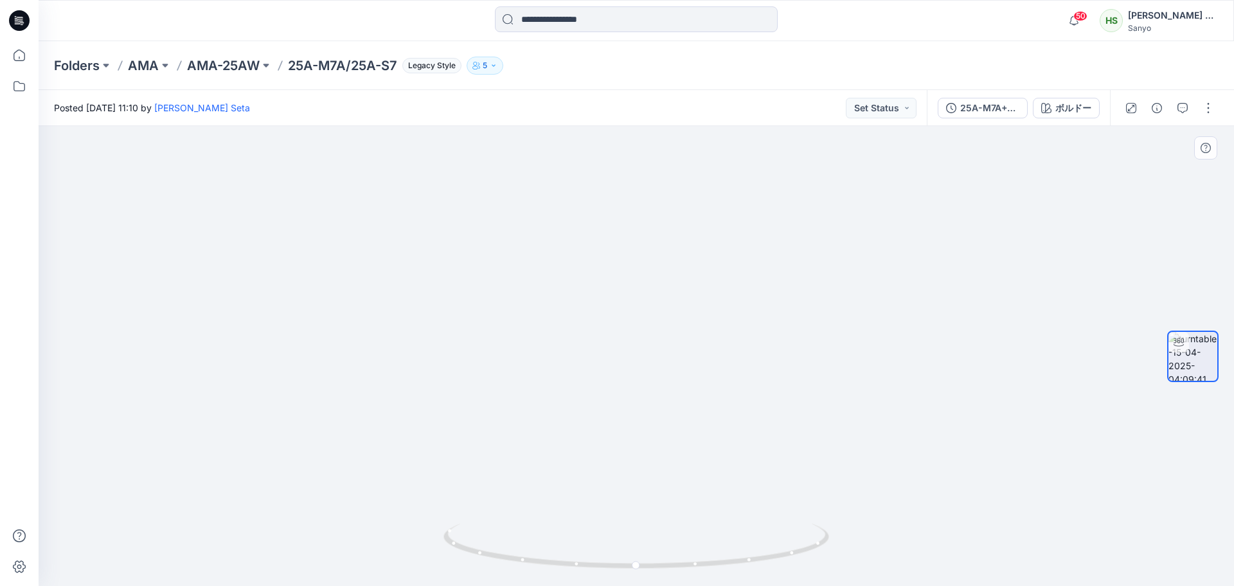
drag, startPoint x: 686, startPoint y: 352, endPoint x: 686, endPoint y: 387, distance: 34.7
drag, startPoint x: 675, startPoint y: 564, endPoint x: 884, endPoint y: 570, distance: 209.0
click at [884, 570] on div at bounding box center [637, 356] width 1196 height 460
drag, startPoint x: 779, startPoint y: 421, endPoint x: 608, endPoint y: 458, distance: 175.7
click at [608, 458] on div at bounding box center [637, 356] width 1196 height 460
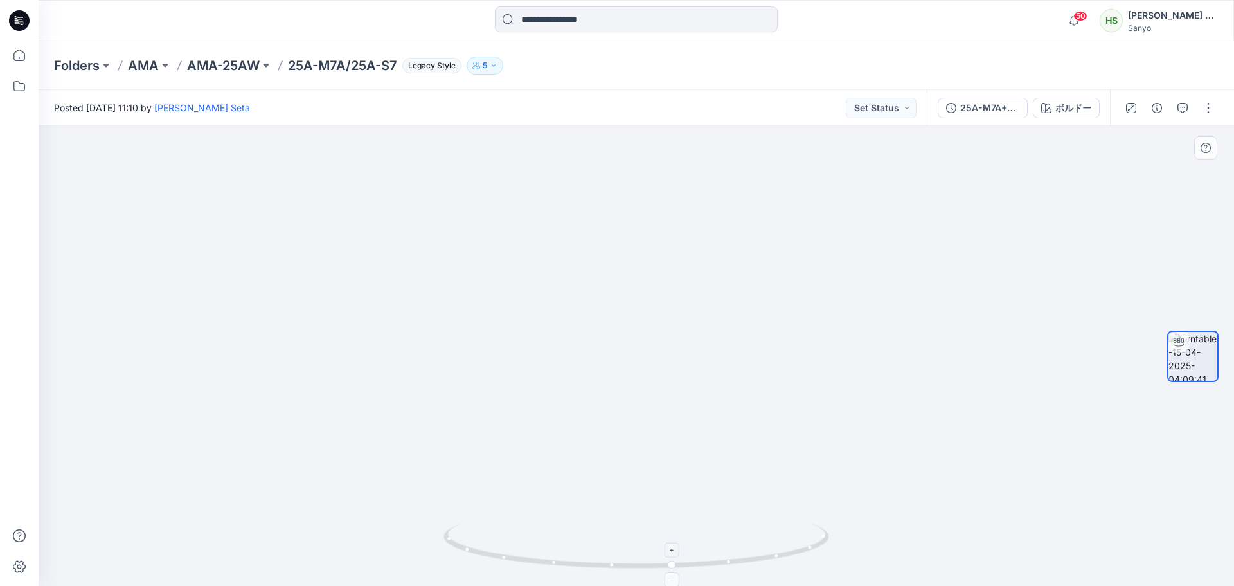
drag, startPoint x: 662, startPoint y: 228, endPoint x: 641, endPoint y: 544, distance: 316.3
drag, startPoint x: 622, startPoint y: 286, endPoint x: 609, endPoint y: 473, distance: 186.9
drag, startPoint x: 638, startPoint y: 230, endPoint x: 707, endPoint y: 361, distance: 148.7
drag, startPoint x: 663, startPoint y: 579, endPoint x: 1019, endPoint y: 577, distance: 356.2
click at [1019, 577] on div at bounding box center [637, 356] width 1196 height 460
